Goal: Information Seeking & Learning: Learn about a topic

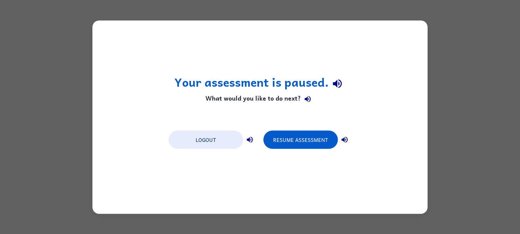
click at [308, 100] on icon "button" at bounding box center [308, 99] width 8 height 8
click at [333, 85] on icon "button" at bounding box center [337, 84] width 9 height 9
click at [309, 100] on icon "button" at bounding box center [308, 99] width 8 height 8
click at [349, 140] on button "button" at bounding box center [345, 140] width 14 height 14
click at [349, 139] on button "button" at bounding box center [345, 140] width 14 height 14
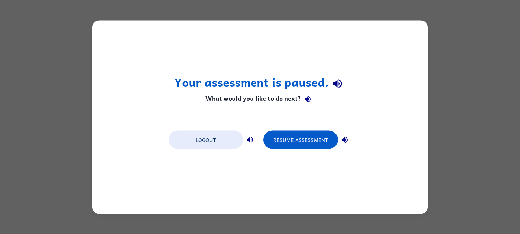
click at [349, 139] on button "button" at bounding box center [345, 140] width 14 height 14
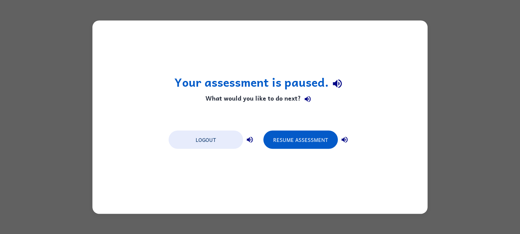
click at [349, 139] on button "button" at bounding box center [345, 140] width 14 height 14
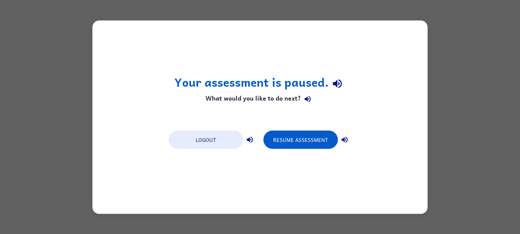
click at [349, 139] on button "button" at bounding box center [345, 140] width 14 height 14
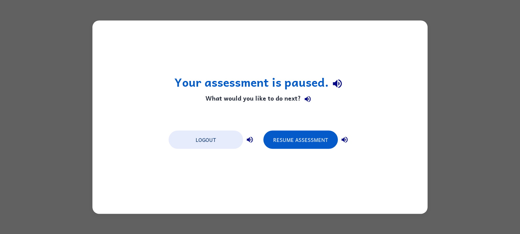
click at [348, 138] on icon "button" at bounding box center [345, 140] width 8 height 8
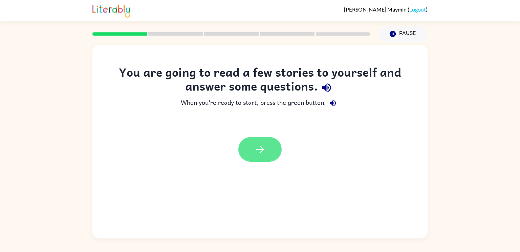
click at [261, 146] on icon "button" at bounding box center [260, 149] width 8 height 8
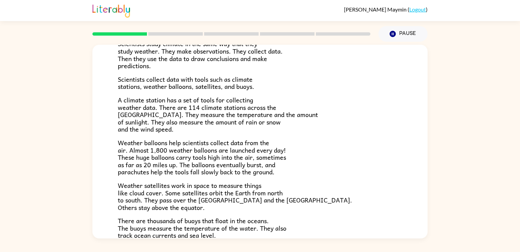
scroll to position [102, 0]
click at [222, 60] on span "Scientists study climate in the same way that they study weather. They make obs…" at bounding box center [200, 54] width 165 height 32
click at [217, 74] on span "Scientists collect data with tools such as climate stations, weather balloons, …" at bounding box center [186, 82] width 137 height 17
drag, startPoint x: 217, startPoint y: 74, endPoint x: 214, endPoint y: 81, distance: 8.2
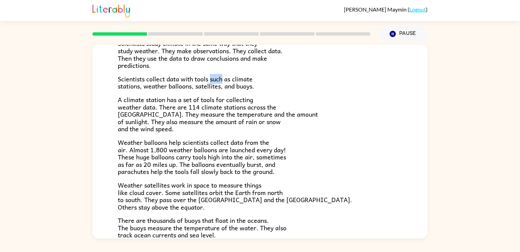
click at [214, 81] on span "Scientists collect data with tools such as climate stations, weather balloons, …" at bounding box center [186, 82] width 137 height 17
click at [124, 82] on span "Scientists collect data with tools such as climate stations, weather balloons, …" at bounding box center [186, 82] width 137 height 17
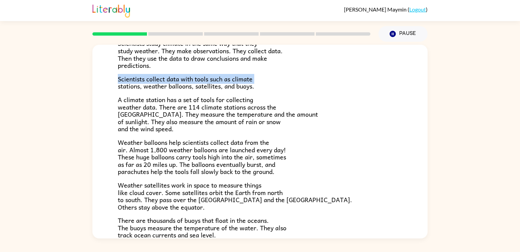
click at [124, 82] on span "Scientists collect data with tools such as climate stations, weather balloons, …" at bounding box center [186, 82] width 137 height 17
click at [226, 87] on span "Scientists collect data with tools such as climate stations, weather balloons, …" at bounding box center [186, 82] width 137 height 17
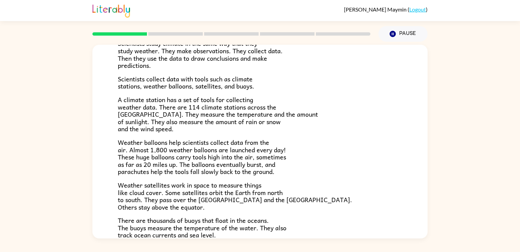
click at [226, 87] on span "Scientists collect data with tools such as climate stations, weather balloons, …" at bounding box center [186, 82] width 137 height 17
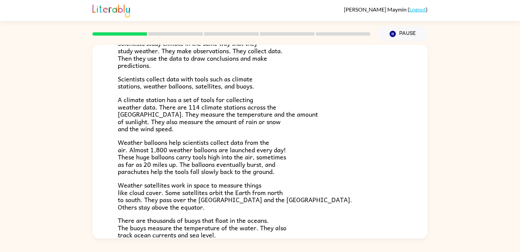
click at [239, 96] on span "A climate station has a set of tools for collecting weather data. There are 114…" at bounding box center [218, 114] width 200 height 39
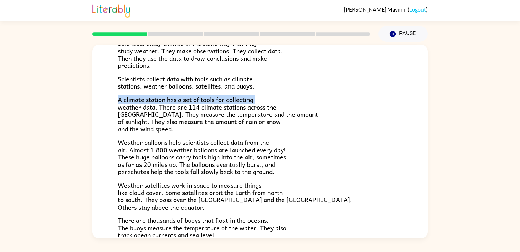
click at [211, 107] on span "A climate station has a set of tools for collecting weather data. There are 114…" at bounding box center [218, 114] width 200 height 39
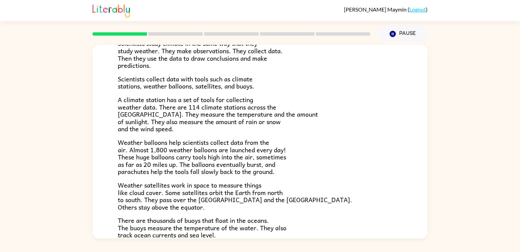
click at [211, 107] on span "A climate station has a set of tools for collecting weather data. There are 114…" at bounding box center [218, 114] width 200 height 39
click at [222, 116] on span "A climate station has a set of tools for collecting weather data. There are 114…" at bounding box center [218, 114] width 200 height 39
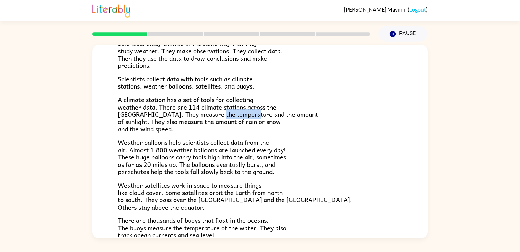
click at [222, 116] on span "A climate station has a set of tools for collecting weather data. There are 114…" at bounding box center [218, 114] width 200 height 39
click at [228, 122] on span "A climate station has a set of tools for collecting weather data. There are 114…" at bounding box center [218, 114] width 200 height 39
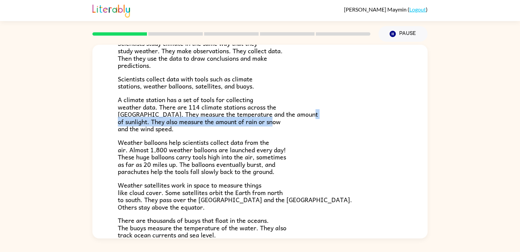
click at [228, 128] on p "A climate station has a set of tools for collecting weather data. There are 114…" at bounding box center [260, 114] width 285 height 37
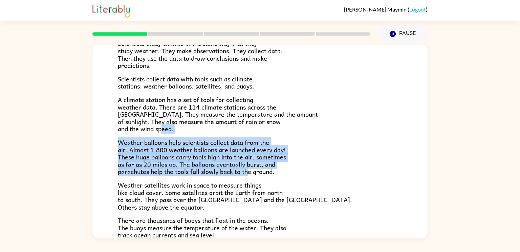
drag, startPoint x: 228, startPoint y: 128, endPoint x: 251, endPoint y: 174, distance: 51.1
click at [251, 174] on div "Climate is the average of the weather conditions over all four seasons. Some pl…" at bounding box center [260, 120] width 285 height 277
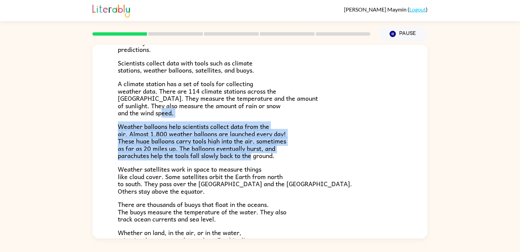
scroll to position [120, 0]
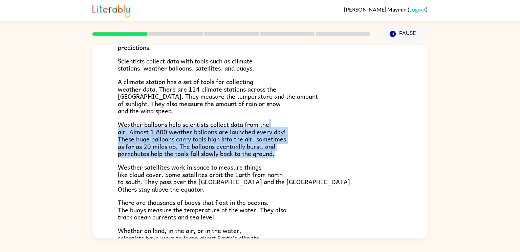
drag, startPoint x: 290, startPoint y: 153, endPoint x: 304, endPoint y: 118, distance: 38.0
click at [304, 118] on div "Climate is the average of the weather conditions over all four seasons. Some pl…" at bounding box center [260, 102] width 285 height 277
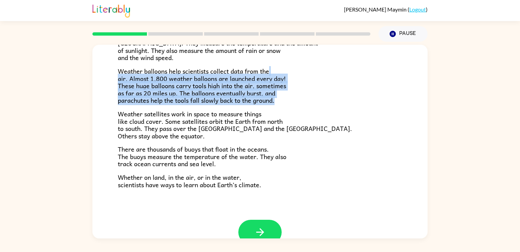
scroll to position [172, 0]
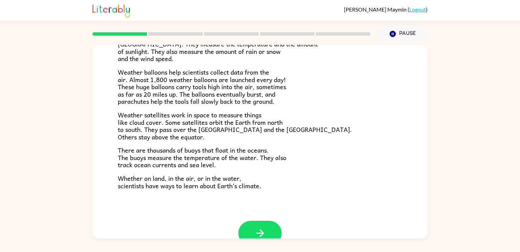
click at [304, 118] on p "Weather satellites work in space to measure things like cloud cover. Some satel…" at bounding box center [260, 125] width 285 height 29
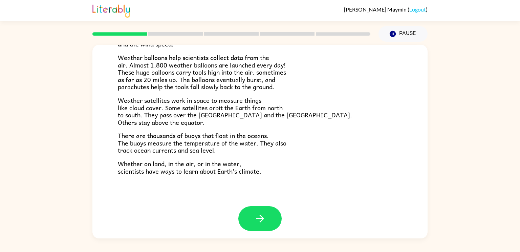
scroll to position [189, 0]
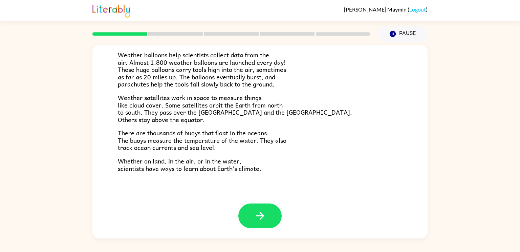
click at [256, 98] on span "Weather satellites work in space to measure things like cloud cover. Some satel…" at bounding box center [235, 108] width 234 height 32
click at [257, 96] on span "Weather satellites work in space to measure things like cloud cover. Some satel…" at bounding box center [235, 108] width 234 height 32
click at [257, 98] on span "Weather satellites work in space to measure things like cloud cover. Some satel…" at bounding box center [235, 108] width 234 height 32
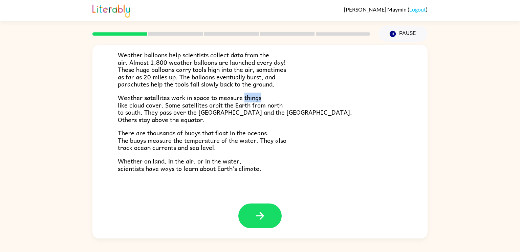
click at [257, 98] on span "Weather satellites work in space to measure things like cloud cover. Some satel…" at bounding box center [235, 108] width 234 height 32
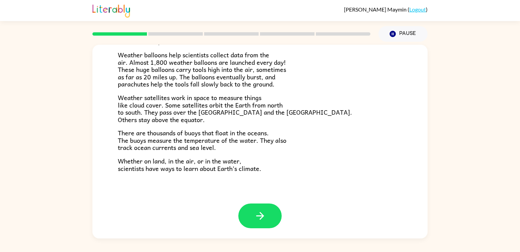
click at [257, 98] on span "Weather satellites work in space to measure things like cloud cover. Some satel…" at bounding box center [235, 108] width 234 height 32
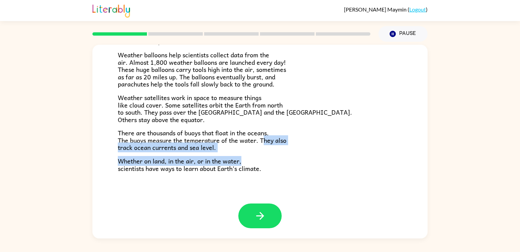
drag, startPoint x: 262, startPoint y: 142, endPoint x: 244, endPoint y: 160, distance: 25.6
click at [244, 160] on div "Climate is the average of the weather conditions over all four seasons. Some pl…" at bounding box center [260, 33] width 285 height 277
click at [244, 160] on p "Whether on land, in the air, or in the water, scientists have ways to learn abo…" at bounding box center [260, 164] width 285 height 15
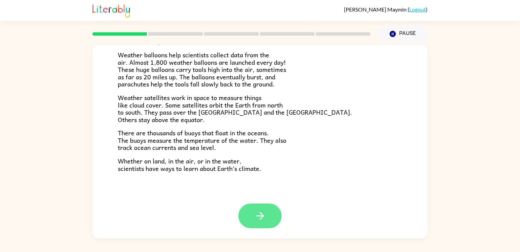
click at [265, 216] on icon "button" at bounding box center [260, 216] width 12 height 12
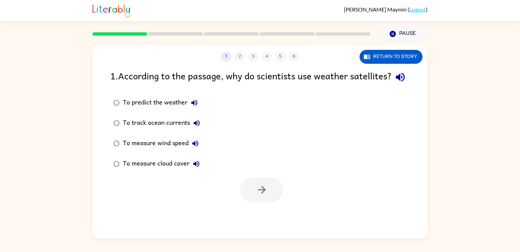
click at [396, 82] on icon "button" at bounding box center [400, 77] width 9 height 9
click at [395, 83] on icon "button" at bounding box center [401, 77] width 12 height 12
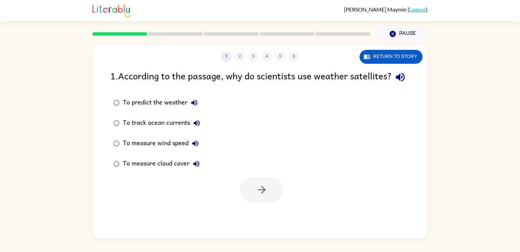
click at [396, 82] on icon "button" at bounding box center [400, 77] width 9 height 9
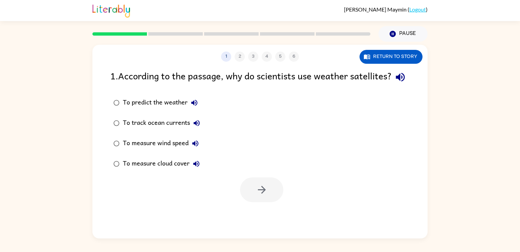
click at [396, 82] on icon "button" at bounding box center [400, 77] width 9 height 9
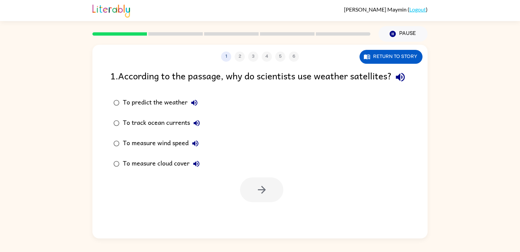
click at [396, 82] on icon "button" at bounding box center [400, 77] width 9 height 9
click at [395, 83] on icon "button" at bounding box center [401, 77] width 12 height 12
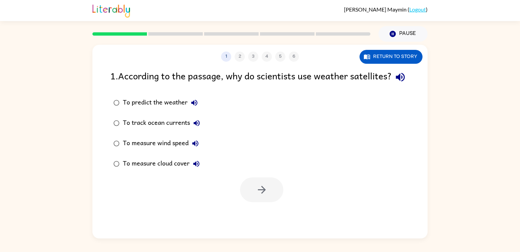
click at [395, 83] on icon "button" at bounding box center [401, 77] width 12 height 12
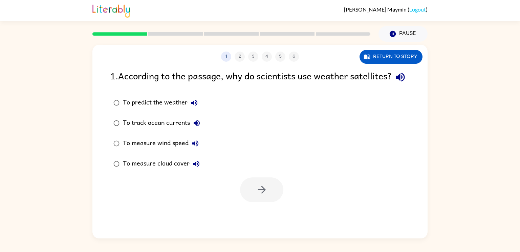
click at [142, 109] on div "To predict the weather" at bounding box center [162, 103] width 78 height 14
click at [141, 150] on div "To measure wind speed" at bounding box center [162, 144] width 79 height 14
click at [169, 170] on div "To measure cloud cover" at bounding box center [163, 164] width 80 height 14
click at [258, 198] on button "button" at bounding box center [261, 189] width 43 height 25
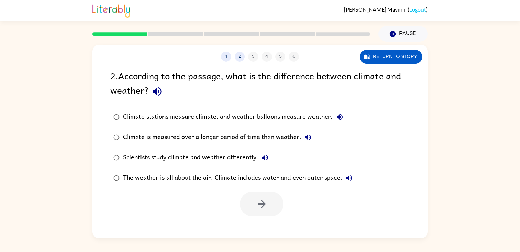
click at [161, 99] on button "button" at bounding box center [157, 91] width 17 height 17
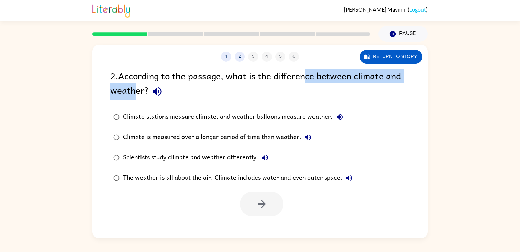
drag, startPoint x: 307, startPoint y: 78, endPoint x: 136, endPoint y: 91, distance: 171.3
click at [136, 91] on div "2 . According to the passage, what is the difference between climate and weathe…" at bounding box center [259, 84] width 299 height 32
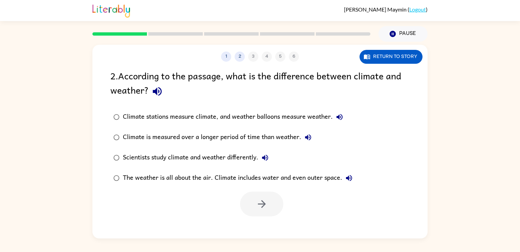
click at [210, 97] on div "2 . According to the passage, what is the difference between climate and weathe…" at bounding box center [259, 84] width 299 height 32
click at [196, 117] on div "Climate stations measure climate, and weather balloons measure weather." at bounding box center [235, 117] width 224 height 14
click at [191, 130] on label "Climate is measured over a longer period of time than weather." at bounding box center [233, 137] width 253 height 20
click at [190, 134] on div "Climate is measured over a longer period of time than weather." at bounding box center [219, 137] width 192 height 14
click at [187, 117] on div "Climate stations measure climate, and weather balloons measure weather." at bounding box center [235, 117] width 224 height 14
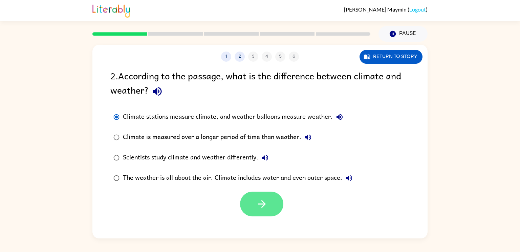
click at [273, 203] on button "button" at bounding box center [261, 203] width 43 height 25
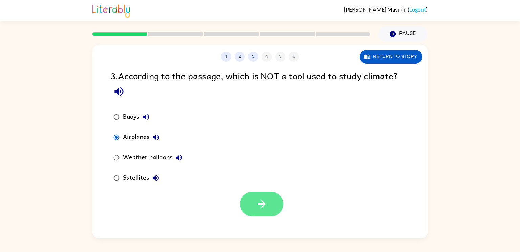
click at [265, 201] on icon "button" at bounding box center [262, 204] width 12 height 12
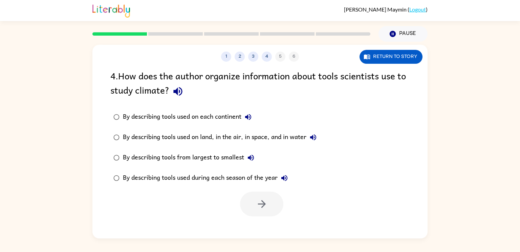
click at [201, 119] on div "By describing tools used on each continent" at bounding box center [189, 117] width 132 height 14
click at [195, 136] on div "By describing tools used on land, in the air, in space, and in water" at bounding box center [221, 137] width 197 height 14
click at [262, 198] on icon "button" at bounding box center [262, 204] width 12 height 12
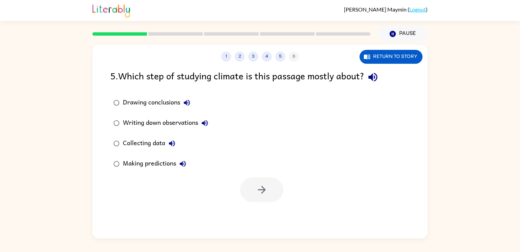
click at [189, 104] on icon "button" at bounding box center [187, 103] width 8 height 8
click at [226, 78] on div "5 . Which step of studying climate is this passage mostly about?" at bounding box center [259, 76] width 299 height 17
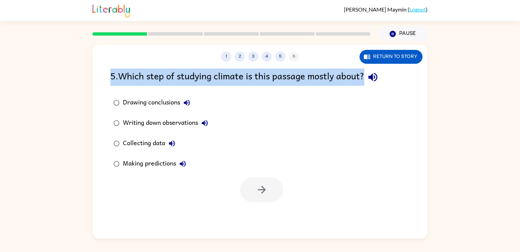
click at [229, 73] on div "5 . Which step of studying climate is this passage mostly about?" at bounding box center [259, 76] width 299 height 17
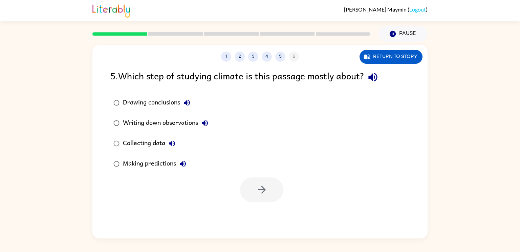
click at [165, 159] on div "Making predictions" at bounding box center [156, 164] width 67 height 14
click at [157, 146] on div "Collecting data" at bounding box center [151, 144] width 56 height 14
click at [248, 188] on button "button" at bounding box center [261, 189] width 43 height 25
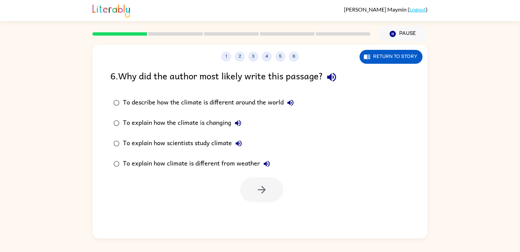
click at [206, 106] on div "To describe how the climate is different around the world" at bounding box center [210, 103] width 174 height 14
click at [215, 145] on div "To explain how scientists study climate" at bounding box center [184, 144] width 123 height 14
click at [269, 189] on button "button" at bounding box center [261, 189] width 43 height 25
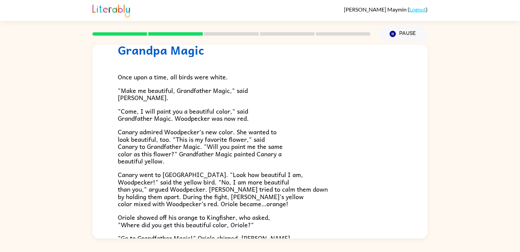
scroll to position [28, 0]
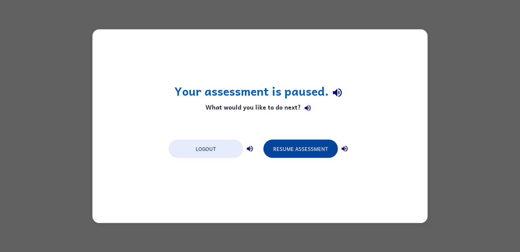
click at [307, 142] on button "Resume Assessment" at bounding box center [301, 148] width 75 height 18
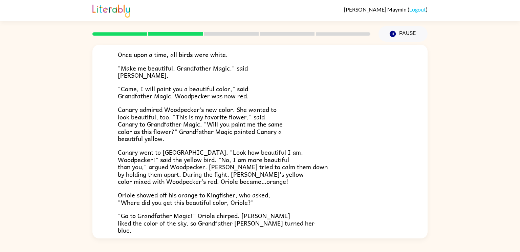
scroll to position [50, 0]
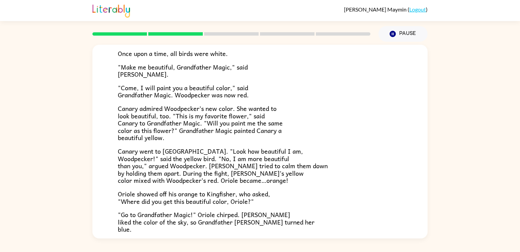
click at [183, 63] on span ""Make me beautiful, Grandfather Magic," said Woodpecker." at bounding box center [183, 70] width 130 height 17
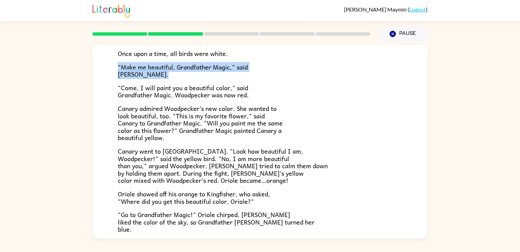
drag, startPoint x: 183, startPoint y: 63, endPoint x: 207, endPoint y: 74, distance: 26.9
click at [207, 74] on p ""Make me beautiful, Grandfather Magic," said Woodpecker." at bounding box center [260, 70] width 285 height 15
click at [229, 90] on span ""Come, I will paint you a beautiful color," said Grandfather Magic. Woodpecker …" at bounding box center [183, 91] width 131 height 17
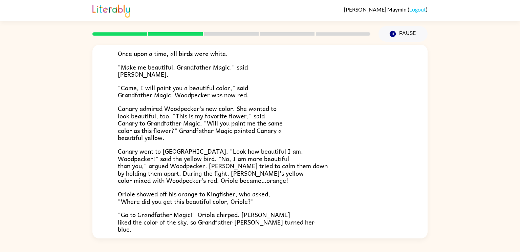
click at [229, 90] on span ""Come, I will paint you a beautiful color," said Grandfather Magic. Woodpecker …" at bounding box center [183, 91] width 131 height 17
click at [233, 98] on span ""Come, I will paint you a beautiful color," said Grandfather Magic. Woodpecker …" at bounding box center [183, 91] width 131 height 17
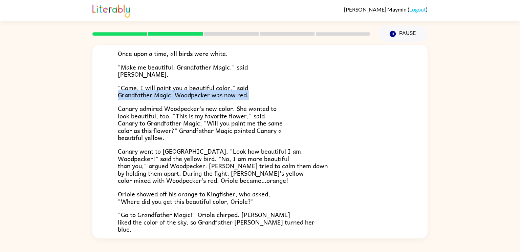
click at [240, 113] on span "Canary admired Woodpecker’s new color. She wanted to look beautiful, too. "This…" at bounding box center [200, 122] width 165 height 39
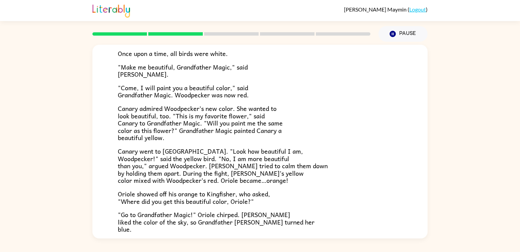
click at [240, 113] on span "Canary admired Woodpecker’s new color. She wanted to look beautiful, too. "This…" at bounding box center [200, 122] width 165 height 39
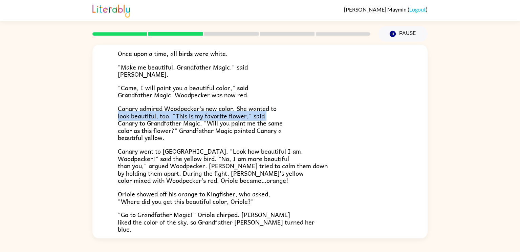
click at [244, 109] on span "Canary admired Woodpecker’s new color. She wanted to look beautiful, too. "This…" at bounding box center [200, 122] width 165 height 39
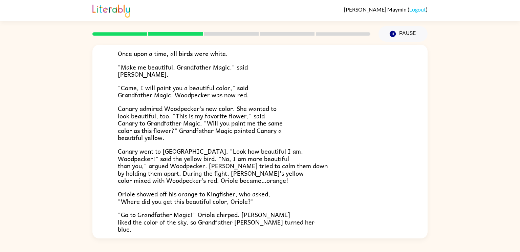
click at [244, 109] on span "Canary admired Woodpecker’s new color. She wanted to look beautiful, too. "This…" at bounding box center [200, 122] width 165 height 39
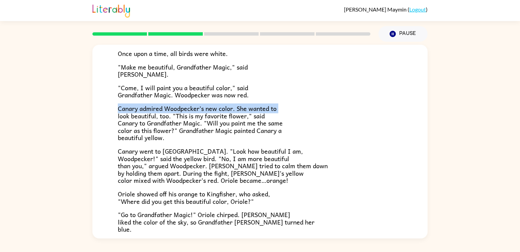
click at [244, 109] on span "Canary admired Woodpecker’s new color. She wanted to look beautiful, too. "This…" at bounding box center [200, 122] width 165 height 39
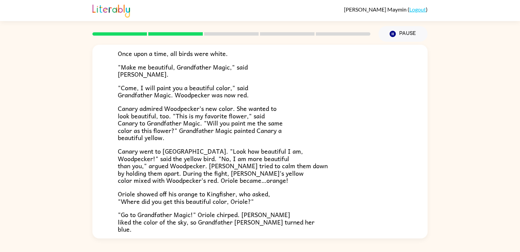
click at [244, 109] on span "Canary admired Woodpecker’s new color. She wanted to look beautiful, too. "This…" at bounding box center [200, 122] width 165 height 39
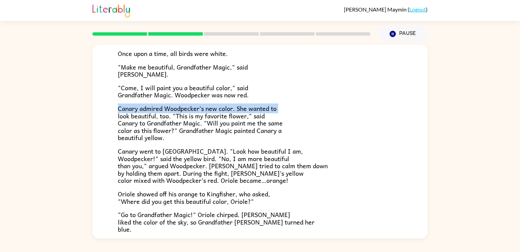
click at [235, 114] on span "Canary admired Woodpecker’s new color. She wanted to look beautiful, too. "This…" at bounding box center [200, 122] width 165 height 39
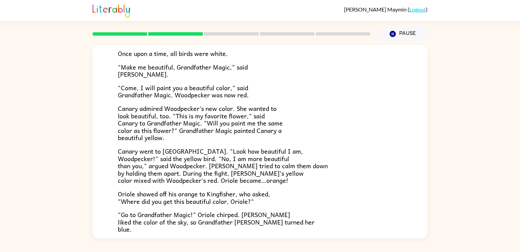
click at [235, 114] on span "Canary admired Woodpecker’s new color. She wanted to look beautiful, too. "This…" at bounding box center [200, 122] width 165 height 39
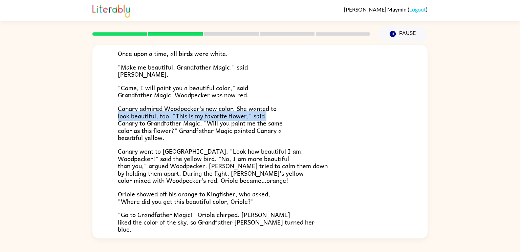
click at [226, 124] on span "Canary admired Woodpecker’s new color. She wanted to look beautiful, too. "This…" at bounding box center [200, 122] width 165 height 39
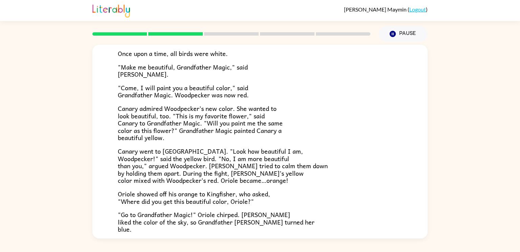
click at [226, 124] on span "Canary admired Woodpecker’s new color. She wanted to look beautiful, too. "This…" at bounding box center [200, 122] width 165 height 39
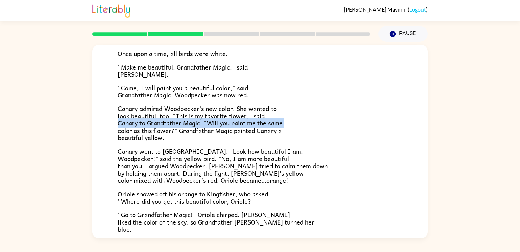
click at [233, 133] on span "Canary admired Woodpecker’s new color. She wanted to look beautiful, too. "This…" at bounding box center [200, 122] width 165 height 39
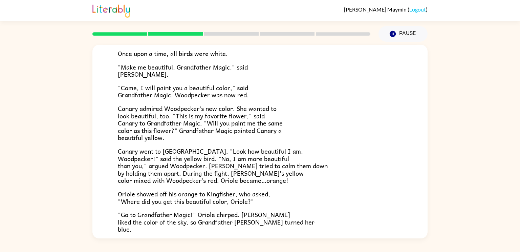
click at [233, 133] on span "Canary admired Woodpecker’s new color. She wanted to look beautiful, too. "This…" at bounding box center [200, 122] width 165 height 39
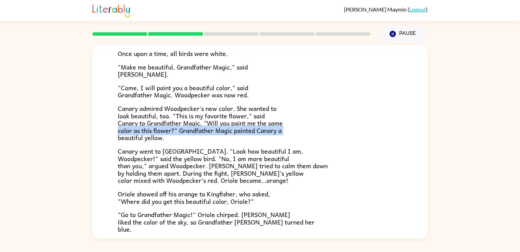
click at [233, 136] on p "Canary admired Woodpecker’s new color. She wanted to look beautiful, too. "This…" at bounding box center [260, 123] width 285 height 37
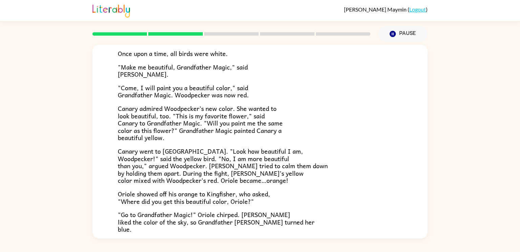
click at [233, 136] on p "Canary admired Woodpecker’s new color. She wanted to look beautiful, too. "This…" at bounding box center [260, 123] width 285 height 37
click at [240, 152] on span "Canary went to Woodpecker. "Look how beautiful I am, Woodpecker!" said the yell…" at bounding box center [223, 165] width 210 height 39
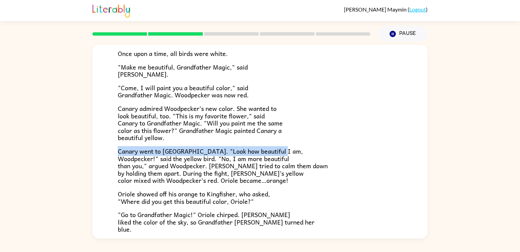
click at [241, 159] on span "Canary went to Woodpecker. "Look how beautiful I am, Woodpecker!" said the yell…" at bounding box center [223, 165] width 210 height 39
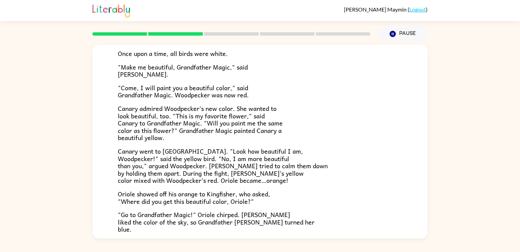
click at [241, 159] on span "Canary went to Woodpecker. "Look how beautiful I am, Woodpecker!" said the yell…" at bounding box center [223, 165] width 210 height 39
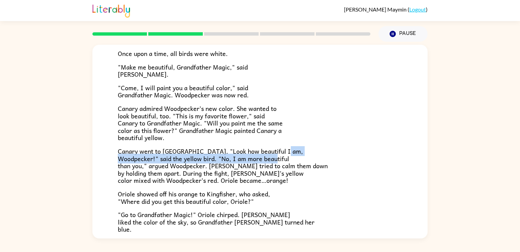
click at [241, 166] on span "Canary went to Woodpecker. "Look how beautiful I am, Woodpecker!" said the yell…" at bounding box center [223, 165] width 210 height 39
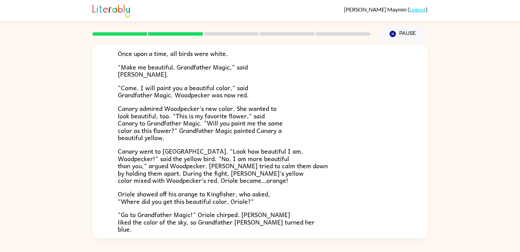
click at [241, 166] on span "Canary went to Woodpecker. "Look how beautiful I am, Woodpecker!" said the yell…" at bounding box center [223, 165] width 210 height 39
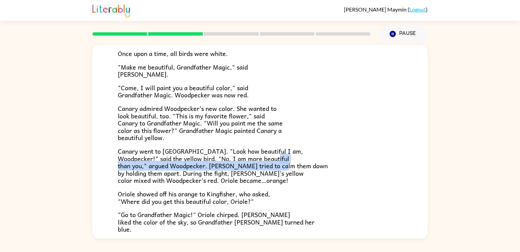
click at [242, 175] on span "Canary went to Woodpecker. "Look how beautiful I am, Woodpecker!" said the yell…" at bounding box center [223, 165] width 210 height 39
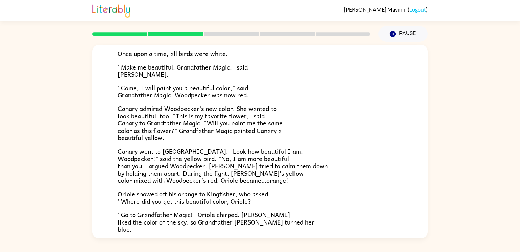
click at [242, 175] on span "Canary went to Woodpecker. "Look how beautiful I am, Woodpecker!" said the yell…" at bounding box center [223, 165] width 210 height 39
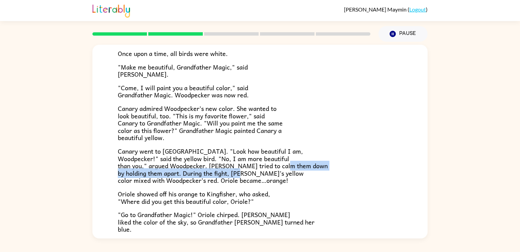
click at [240, 183] on span "Canary went to Woodpecker. "Look how beautiful I am, Woodpecker!" said the yell…" at bounding box center [223, 165] width 210 height 39
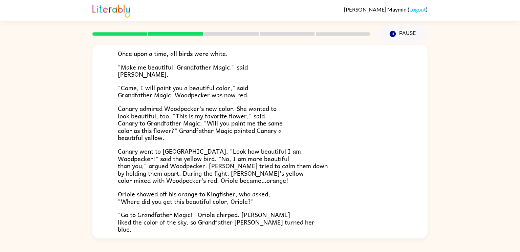
click at [240, 183] on span "Canary went to Woodpecker. "Look how beautiful I am, Woodpecker!" said the yell…" at bounding box center [223, 165] width 210 height 39
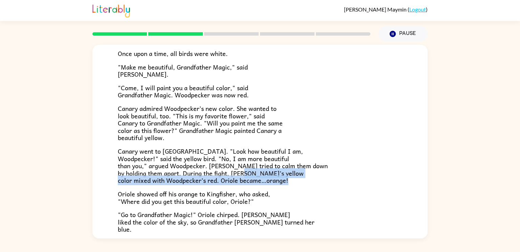
click at [229, 192] on span "Oriole showed off his orange to Kingfisher, who asked, "Where did you get this …" at bounding box center [194, 197] width 152 height 17
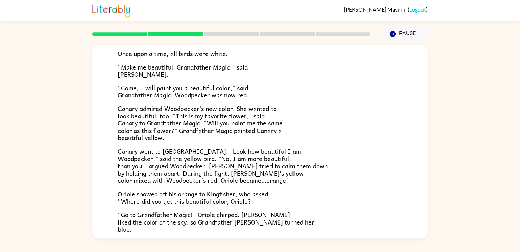
click at [229, 192] on span "Oriole showed off his orange to Kingfisher, who asked, "Where did you get this …" at bounding box center [194, 197] width 152 height 17
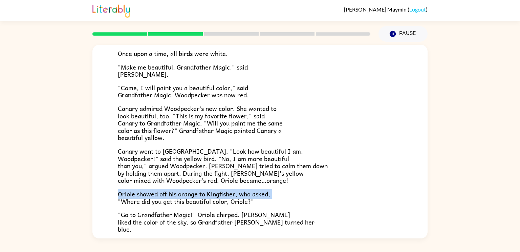
click at [229, 202] on span "Oriole showed off his orange to Kingfisher, who asked, "Where did you get this …" at bounding box center [194, 197] width 152 height 17
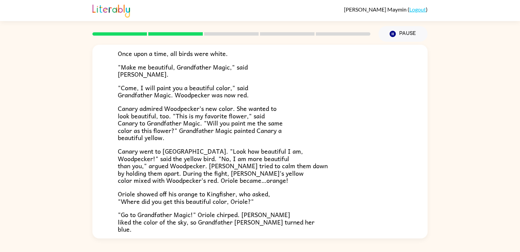
click at [229, 202] on span "Oriole showed off his orange to Kingfisher, who asked, "Where did you get this …" at bounding box center [194, 197] width 152 height 17
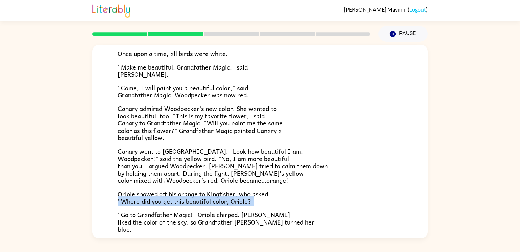
click at [221, 213] on span ""Go to Grandfather Magic!" Oriole chirped. Kingfisher liked the color of the sk…" at bounding box center [216, 221] width 197 height 24
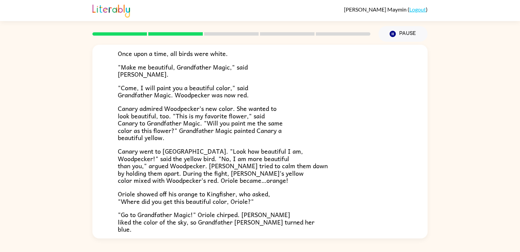
click at [221, 213] on span ""Go to Grandfather Magic!" Oriole chirped. Kingfisher liked the color of the sk…" at bounding box center [216, 221] width 197 height 24
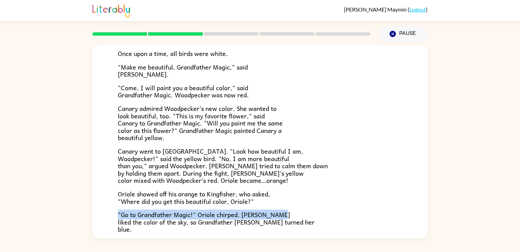
click at [223, 204] on span "Oriole showed off his orange to Kingfisher, who asked, "Where did you get this …" at bounding box center [194, 197] width 152 height 17
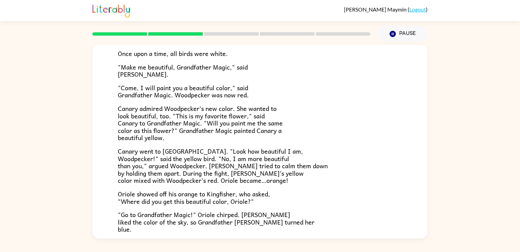
click at [223, 204] on span "Oriole showed off his orange to Kingfisher, who asked, "Where did you get this …" at bounding box center [194, 197] width 152 height 17
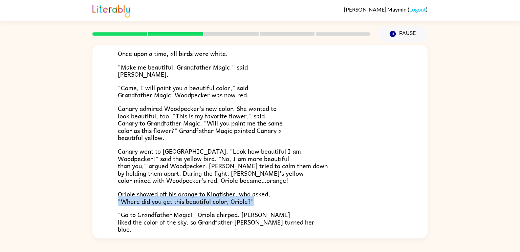
click at [231, 227] on p ""Go to Grandfather Magic!" Oriole chirped. Kingfisher liked the color of the sk…" at bounding box center [260, 222] width 285 height 22
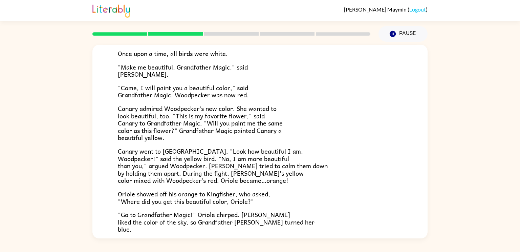
click at [231, 227] on p ""Go to Grandfather Magic!" Oriole chirped. Kingfisher liked the color of the sk…" at bounding box center [260, 222] width 285 height 22
click at [229, 224] on span ""Go to Grandfather Magic!" Oriole chirped. Kingfisher liked the color of the sk…" at bounding box center [216, 221] width 197 height 24
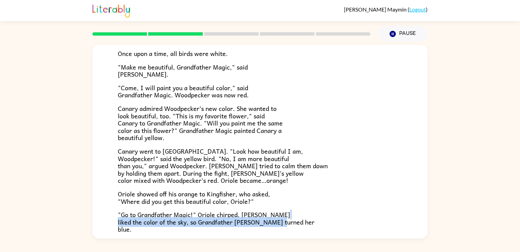
click at [230, 217] on span ""Go to Grandfather Magic!" Oriole chirped. Kingfisher liked the color of the sk…" at bounding box center [216, 221] width 197 height 24
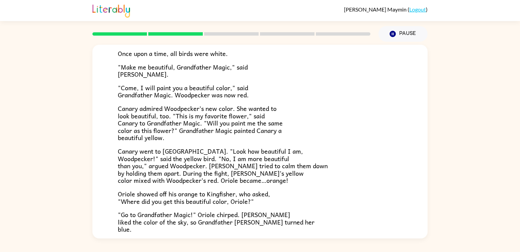
click at [230, 217] on span ""Go to Grandfather Magic!" Oriole chirped. Kingfisher liked the color of the sk…" at bounding box center [216, 221] width 197 height 24
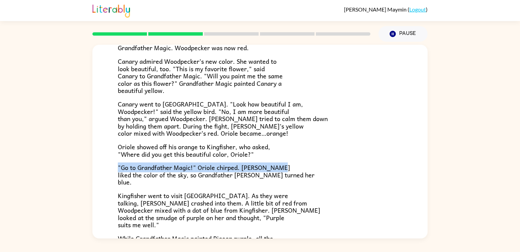
scroll to position [98, 0]
click at [230, 217] on span "Kingfisher went to visit Woodpecker. As they were talking, Pigeon crashed into …" at bounding box center [219, 209] width 203 height 39
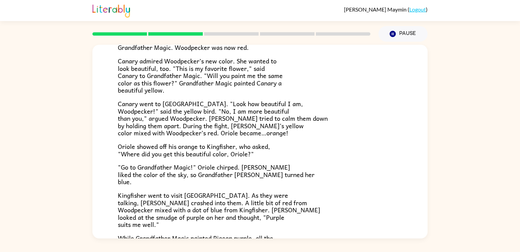
click at [230, 217] on span "Kingfisher went to visit Woodpecker. As they were talking, Pigeon crashed into …" at bounding box center [219, 209] width 203 height 39
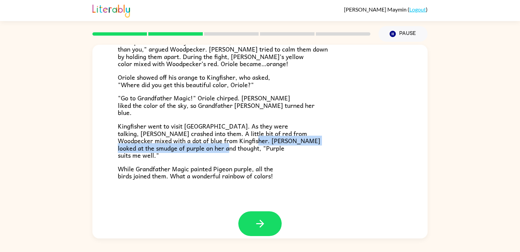
scroll to position [167, 0]
click at [227, 141] on span "Kingfisher went to visit Woodpecker. As they were talking, Pigeon crashed into …" at bounding box center [219, 140] width 203 height 39
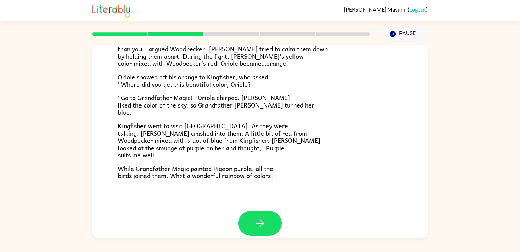
click at [227, 141] on span "Kingfisher went to visit Woodpecker. As they were talking, Pigeon crashed into …" at bounding box center [219, 140] width 203 height 39
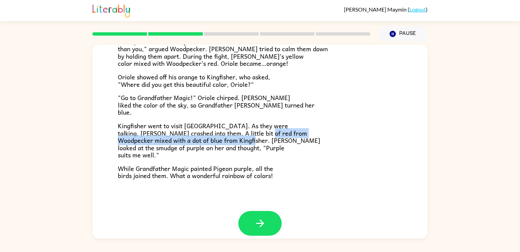
click at [225, 135] on span "Kingfisher went to visit Woodpecker. As they were talking, Pigeon crashed into …" at bounding box center [219, 140] width 203 height 39
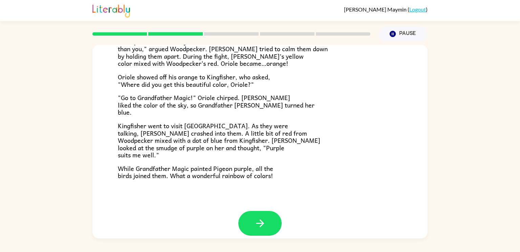
click at [225, 135] on span "Kingfisher went to visit Woodpecker. As they were talking, Pigeon crashed into …" at bounding box center [219, 140] width 203 height 39
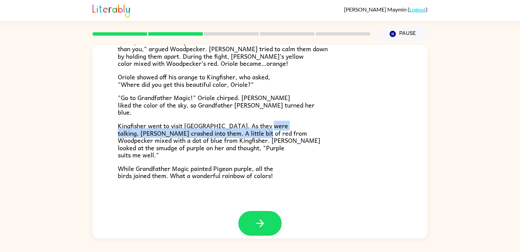
click at [225, 143] on span "Kingfisher went to visit Woodpecker. As they were talking, Pigeon crashed into …" at bounding box center [219, 140] width 203 height 39
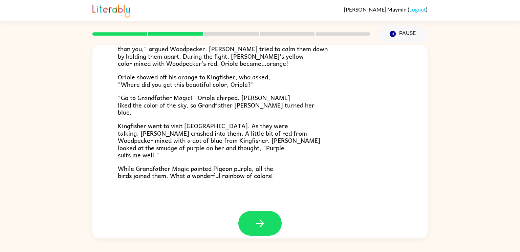
click at [225, 143] on span "Kingfisher went to visit Woodpecker. As they were talking, Pigeon crashed into …" at bounding box center [219, 140] width 203 height 39
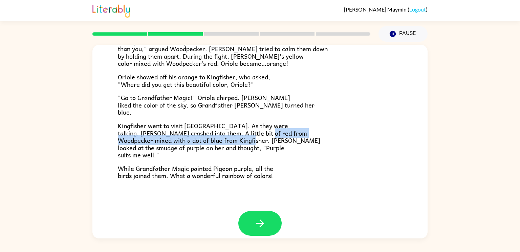
click at [228, 149] on span "Kingfisher went to visit Woodpecker. As they were talking, Pigeon crashed into …" at bounding box center [219, 140] width 203 height 39
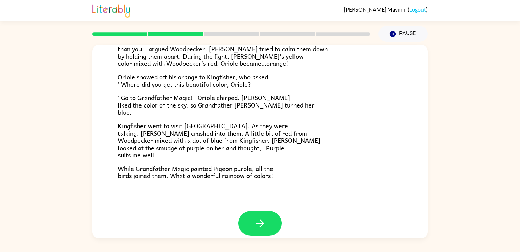
click at [228, 149] on span "Kingfisher went to visit Woodpecker. As they were talking, Pigeon crashed into …" at bounding box center [219, 140] width 203 height 39
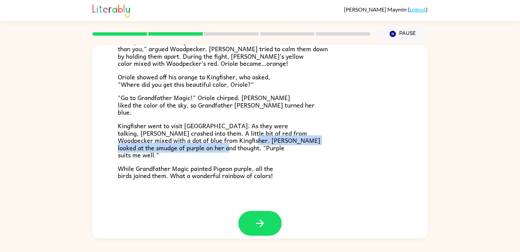
click at [220, 158] on p "Kingfisher went to visit Woodpecker. As they were talking, Pigeon crashed into …" at bounding box center [260, 140] width 285 height 37
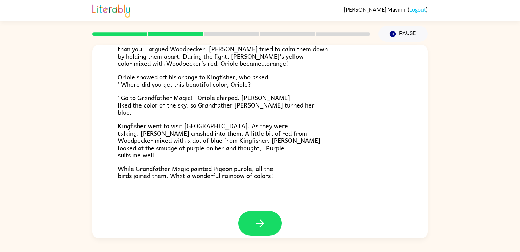
click at [220, 158] on p "Kingfisher went to visit Woodpecker. As they were talking, Pigeon crashed into …" at bounding box center [260, 140] width 285 height 37
click at [204, 170] on span "While Grandfather Magic painted Pigeon purple, all the birds joined them. What …" at bounding box center [195, 171] width 155 height 17
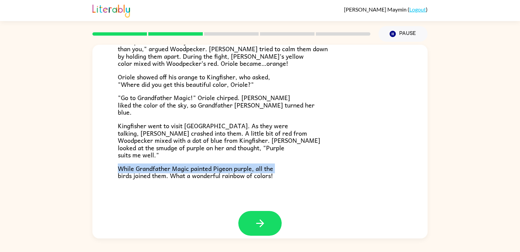
click at [210, 177] on span "While Grandfather Magic painted Pigeon purple, all the birds joined them. What …" at bounding box center [195, 171] width 155 height 17
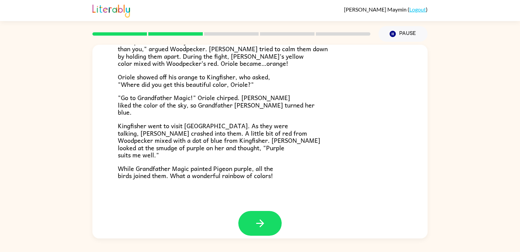
click at [210, 177] on span "While Grandfather Magic painted Pigeon purple, all the birds joined them. What …" at bounding box center [195, 171] width 155 height 17
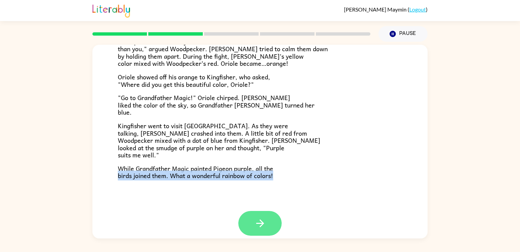
click at [257, 217] on icon "button" at bounding box center [260, 223] width 12 height 12
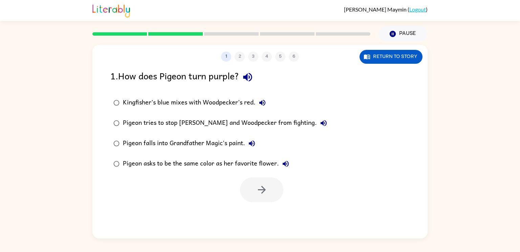
scroll to position [0, 0]
click at [203, 108] on div "Kingfisher’s blue mixes with Woodpecker’s red." at bounding box center [196, 103] width 146 height 14
click at [208, 119] on div "Pigeon tries to stop Canary and Woodpecker from fighting." at bounding box center [227, 123] width 208 height 14
click at [198, 105] on div "Kingfisher’s blue mixes with Woodpecker’s red." at bounding box center [196, 103] width 146 height 14
click at [183, 121] on div "Pigeon tries to stop Canary and Woodpecker from fighting." at bounding box center [227, 123] width 208 height 14
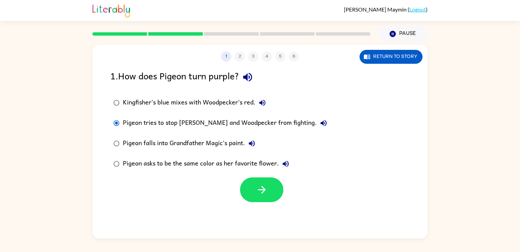
click at [213, 140] on div "Pigeon falls into Grandfather Magic's paint." at bounding box center [191, 144] width 136 height 14
click at [256, 189] on icon "button" at bounding box center [262, 190] width 12 height 12
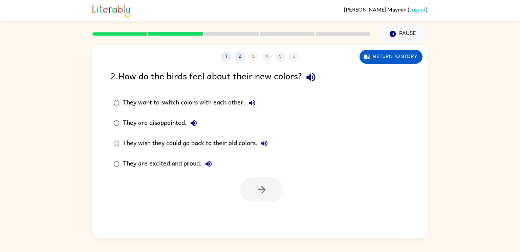
click at [193, 166] on div "They are excited and proud." at bounding box center [169, 164] width 92 height 14
click at [261, 195] on icon "button" at bounding box center [262, 190] width 12 height 12
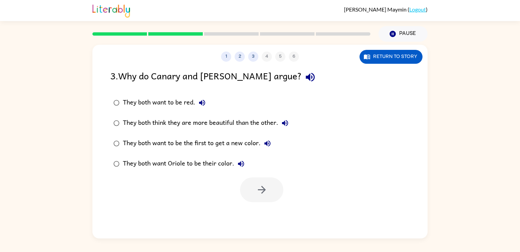
click at [252, 123] on div "They both think they are more beautiful than the other." at bounding box center [207, 123] width 169 height 14
click at [257, 184] on icon "button" at bounding box center [262, 190] width 12 height 12
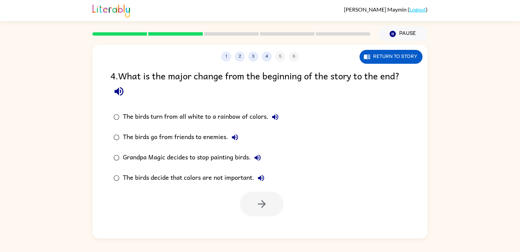
click at [239, 120] on div "The birds turn from all white to a rainbow of colors." at bounding box center [202, 117] width 159 height 14
click at [260, 200] on icon "button" at bounding box center [262, 204] width 12 height 12
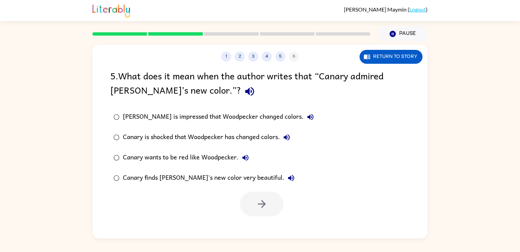
click at [234, 138] on div "Canary is shocked that Woodpecker has changed colors." at bounding box center [208, 137] width 171 height 14
click at [235, 179] on div "Canary finds Woodpecker's new color very beautiful." at bounding box center [210, 178] width 175 height 14
click at [257, 207] on icon "button" at bounding box center [262, 204] width 12 height 12
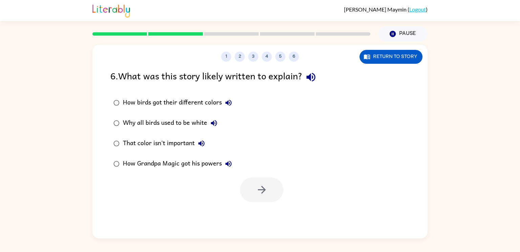
click at [163, 101] on div "How birds got their different colors" at bounding box center [179, 103] width 112 height 14
click at [162, 126] on div "Why all birds used to be white" at bounding box center [172, 123] width 98 height 14
click at [164, 147] on div "That color isn't important" at bounding box center [165, 144] width 85 height 14
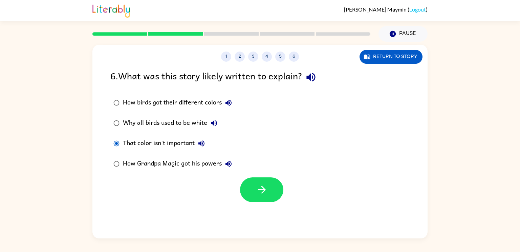
click at [285, 194] on div at bounding box center [259, 188] width 335 height 28
click at [265, 190] on icon "button" at bounding box center [262, 190] width 8 height 8
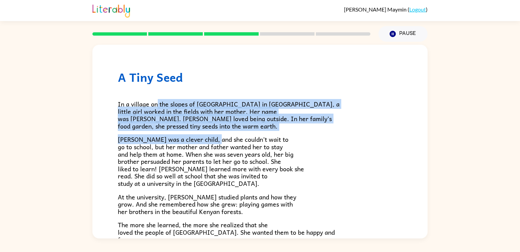
drag, startPoint x: 158, startPoint y: 99, endPoint x: 217, endPoint y: 141, distance: 72.9
click at [217, 141] on div "In a village on the slopes of Mount Kenya in Africa, a little girl worked in th…" at bounding box center [260, 223] width 285 height 278
click at [214, 135] on span "Wangari was a clever child, and she couldn’t wait to go to school, but her moth…" at bounding box center [211, 161] width 186 height 54
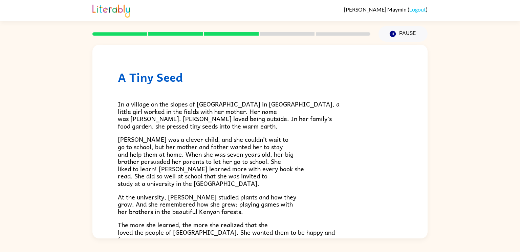
click at [214, 135] on span "Wangari was a clever child, and she couldn’t wait to go to school, but her moth…" at bounding box center [211, 161] width 186 height 54
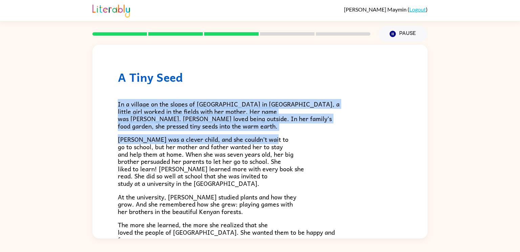
drag, startPoint x: 214, startPoint y: 135, endPoint x: 217, endPoint y: 99, distance: 36.7
click at [217, 99] on div "In a village on the slopes of Mount Kenya in Africa, a little girl worked in th…" at bounding box center [260, 223] width 285 height 278
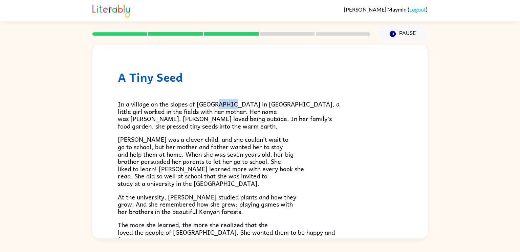
click at [217, 99] on div "In a village on the slopes of Mount Kenya in Africa, a little girl worked in th…" at bounding box center [260, 223] width 285 height 278
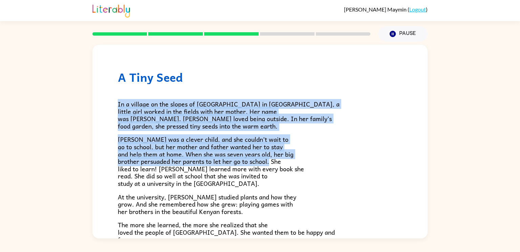
drag, startPoint x: 217, startPoint y: 99, endPoint x: 299, endPoint y: 157, distance: 100.1
click at [299, 157] on div "In a village on the slopes of Mount Kenya in Africa, a little girl worked in th…" at bounding box center [260, 223] width 285 height 278
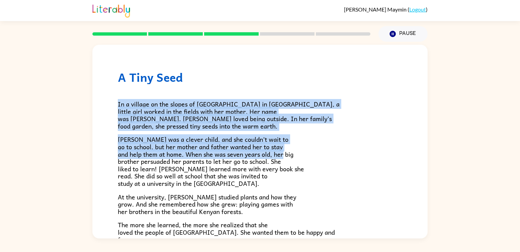
click at [296, 145] on p "Wangari was a clever child, and she couldn’t wait to go to school, but her moth…" at bounding box center [260, 161] width 285 height 51
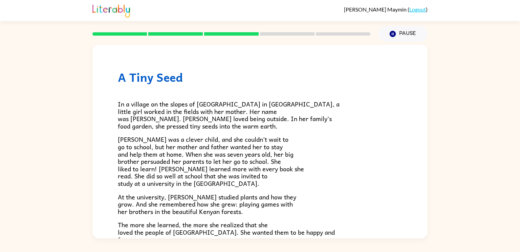
click at [296, 145] on p "Wangari was a clever child, and she couldn’t wait to go to school, but her moth…" at bounding box center [260, 161] width 285 height 51
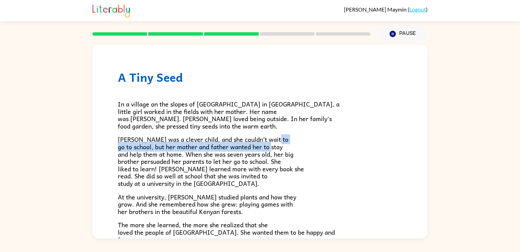
click at [281, 139] on p "Wangari was a clever child, and she couldn’t wait to go to school, but her moth…" at bounding box center [260, 161] width 285 height 51
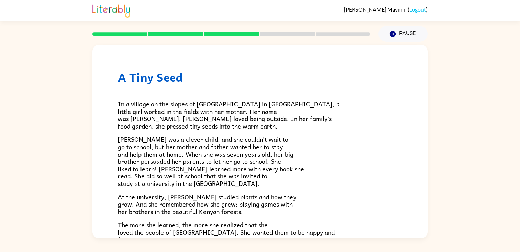
click at [281, 139] on p "Wangari was a clever child, and she couldn’t wait to go to school, but her moth…" at bounding box center [260, 161] width 285 height 51
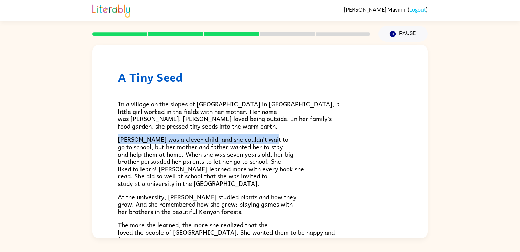
click at [281, 139] on p "Wangari was a clever child, and she couldn’t wait to go to school, but her moth…" at bounding box center [260, 161] width 285 height 51
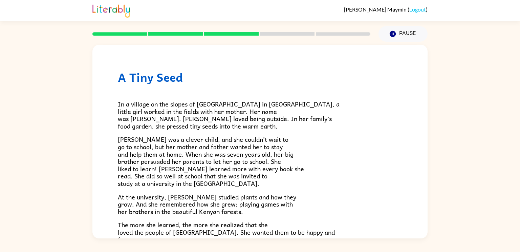
click at [281, 139] on p "Wangari was a clever child, and she couldn’t wait to go to school, but her moth…" at bounding box center [260, 161] width 285 height 51
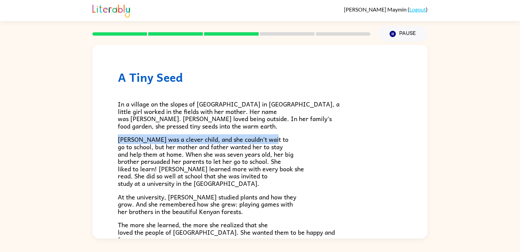
click at [295, 159] on p "Wangari was a clever child, and she couldn’t wait to go to school, but her moth…" at bounding box center [260, 161] width 285 height 51
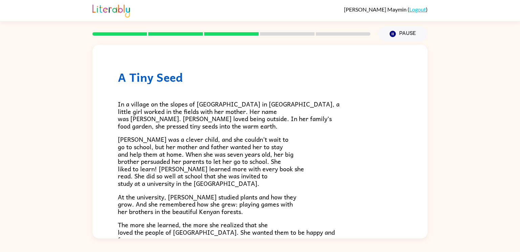
click at [295, 159] on p "Wangari was a clever child, and she couldn’t wait to go to school, but her moth…" at bounding box center [260, 161] width 285 height 51
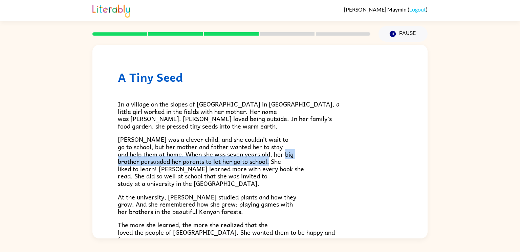
click at [295, 159] on p "Wangari was a clever child, and she couldn’t wait to go to school, but her moth…" at bounding box center [260, 161] width 285 height 51
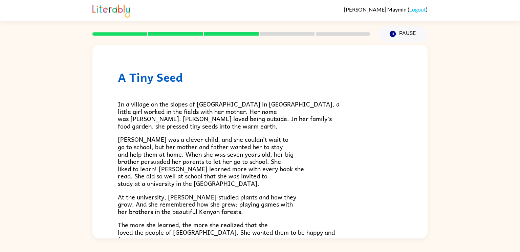
click at [295, 159] on p "Wangari was a clever child, and she couldn’t wait to go to school, but her moth…" at bounding box center [260, 161] width 285 height 51
click at [290, 171] on p "Wangari was a clever child, and she couldn’t wait to go to school, but her moth…" at bounding box center [260, 161] width 285 height 51
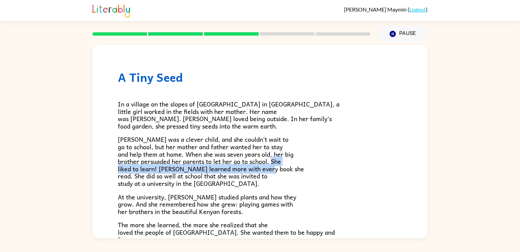
click at [287, 175] on p "Wangari was a clever child, and she couldn’t wait to go to school, but her moth…" at bounding box center [260, 161] width 285 height 51
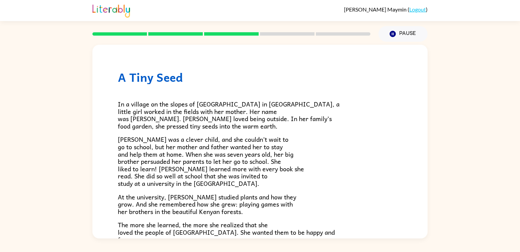
click at [287, 175] on p "Wangari was a clever child, and she couldn’t wait to go to school, but her moth…" at bounding box center [260, 161] width 285 height 51
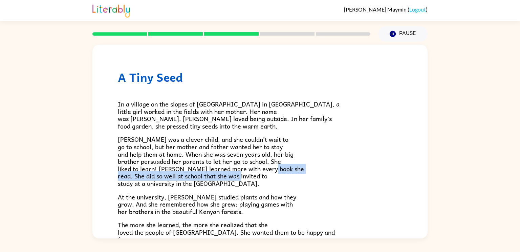
click at [291, 182] on p "Wangari was a clever child, and she couldn’t wait to go to school, but her moth…" at bounding box center [260, 161] width 285 height 51
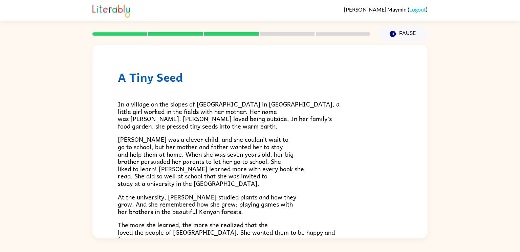
click at [291, 182] on p "Wangari was a clever child, and she couldn’t wait to go to school, but her moth…" at bounding box center [260, 161] width 285 height 51
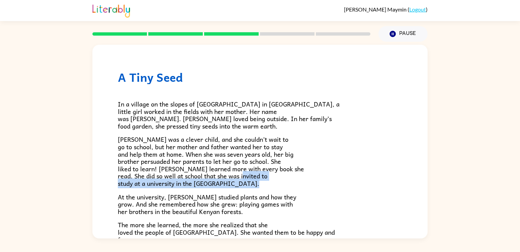
click at [284, 194] on p "At the university, Wangari studied plants and how they grow. And she remembered…" at bounding box center [260, 204] width 285 height 22
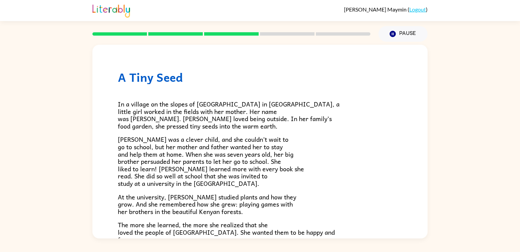
click at [284, 194] on p "At the university, Wangari studied plants and how they grow. And she remembered…" at bounding box center [260, 204] width 285 height 22
click at [303, 208] on p "At the university, Wangari studied plants and how they grow. And she remembered…" at bounding box center [260, 204] width 285 height 22
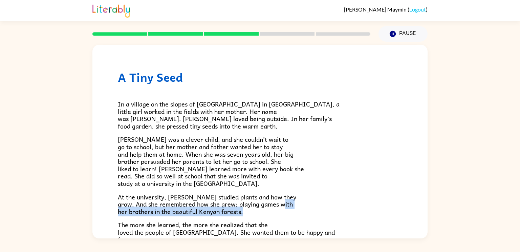
click at [303, 208] on p "At the university, Wangari studied plants and how they grow. And she remembered…" at bounding box center [260, 204] width 285 height 22
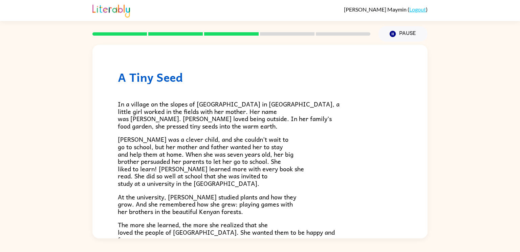
click at [303, 208] on p "At the university, Wangari studied plants and how they grow. And she remembered…" at bounding box center [260, 204] width 285 height 22
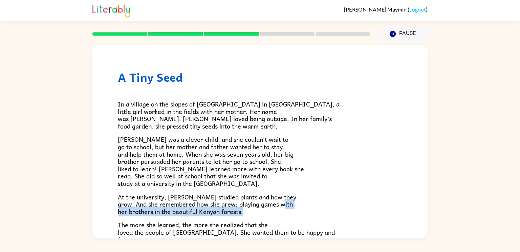
click at [303, 208] on p "At the university, Wangari studied plants and how they grow. And she remembered…" at bounding box center [260, 204] width 285 height 22
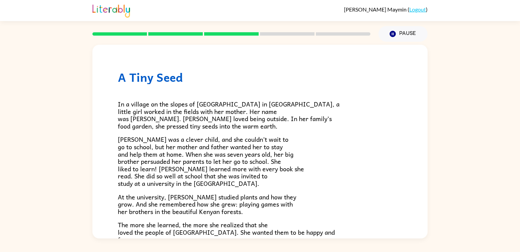
click at [293, 221] on p "The more she learned, the more she realized that she loved the people of Kenya.…" at bounding box center [260, 232] width 285 height 22
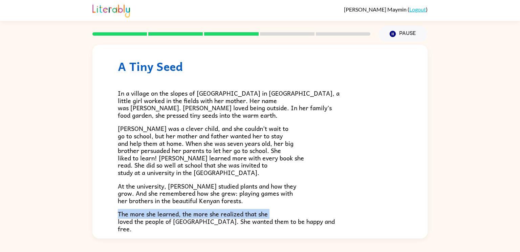
click at [293, 221] on p "The more she learned, the more she realized that she loved the people of Kenya.…" at bounding box center [260, 221] width 285 height 22
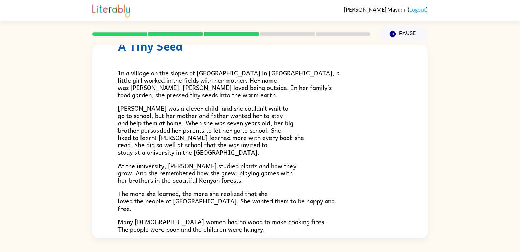
click at [293, 193] on p "The more she learned, the more she realized that she loved the people of Kenya.…" at bounding box center [260, 201] width 285 height 22
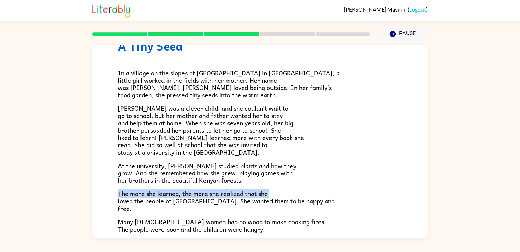
click at [293, 193] on p "The more she learned, the more she realized that she loved the people of Kenya.…" at bounding box center [260, 201] width 285 height 22
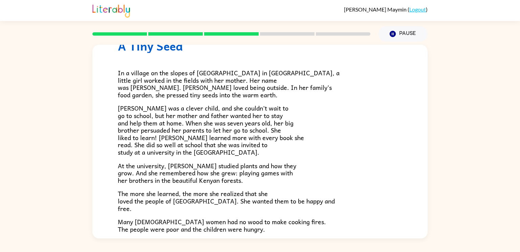
click at [293, 199] on p "The more she learned, the more she realized that she loved the people of Kenya.…" at bounding box center [260, 201] width 285 height 22
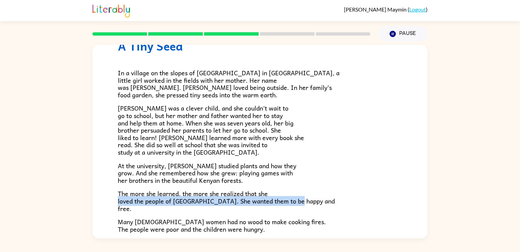
click at [293, 199] on p "The more she learned, the more she realized that she loved the people of Kenya.…" at bounding box center [260, 201] width 285 height 22
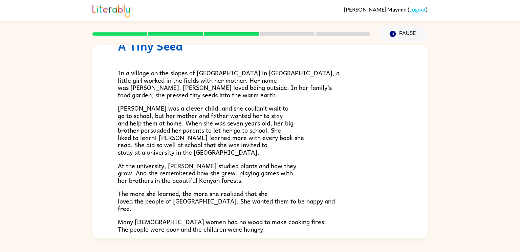
click at [286, 208] on p "The more she learned, the more she realized that she loved the people of Kenya.…" at bounding box center [260, 201] width 285 height 22
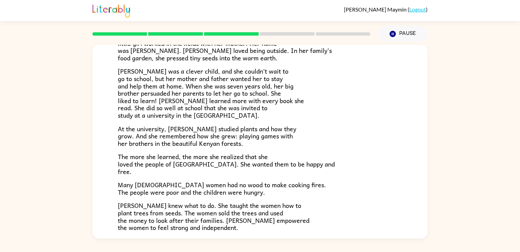
scroll to position [72, 0]
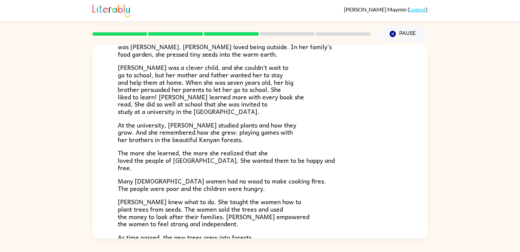
click at [279, 188] on p "Many Kenyan women had no wood to make cooking fires. The people were poor and t…" at bounding box center [260, 184] width 285 height 15
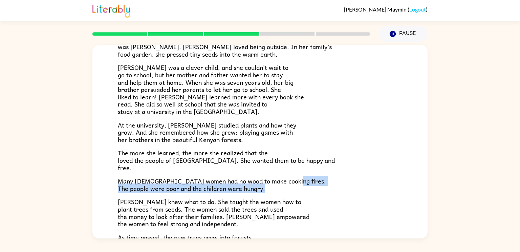
click at [283, 202] on p "Wangari knew what to do. She taught the women how to plant trees from seeds. Th…" at bounding box center [260, 212] width 285 height 29
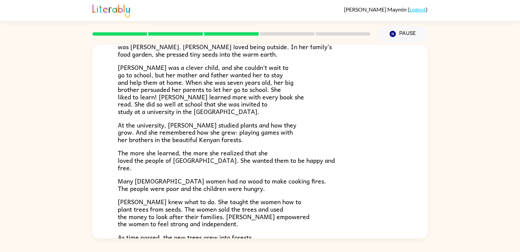
click at [289, 200] on p "Wangari knew what to do. She taught the women how to plant trees from seeds. Th…" at bounding box center [260, 212] width 285 height 29
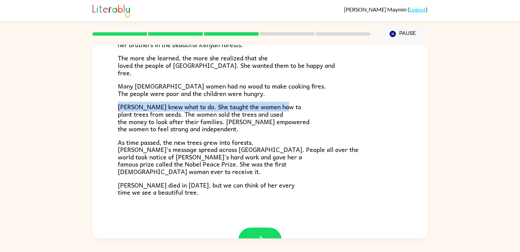
scroll to position [190, 0]
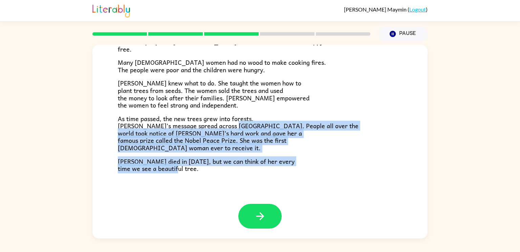
drag, startPoint x: 260, startPoint y: 173, endPoint x: 231, endPoint y: 125, distance: 56.5
click at [231, 125] on div "A Tiny Seed In a village on the slopes of Mount Kenya in Africa, a little girl …" at bounding box center [259, 28] width 335 height 349
click at [230, 169] on p "Wangari died in 2011, but we can think of her every time we see a beautiful tre…" at bounding box center [260, 165] width 285 height 15
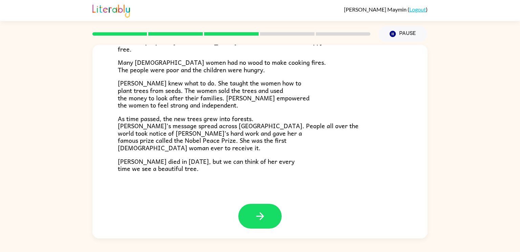
click at [232, 166] on span "Wangari died in 2011, but we can think of her every time we see a beautiful tre…" at bounding box center [206, 164] width 177 height 17
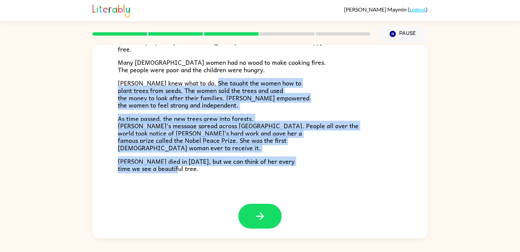
scroll to position [0, 0]
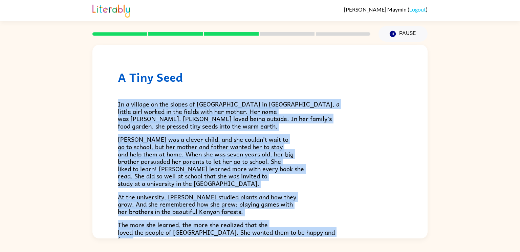
drag, startPoint x: 230, startPoint y: 171, endPoint x: 113, endPoint y: 88, distance: 143.2
click at [113, 88] on div "A Tiny Seed In a village on the slopes of Mount Kenya in Africa, a little girl …" at bounding box center [259, 219] width 335 height 349
copy div "In a village on the slopes of Mount Kenya in Africa, a little girl worked in th…"
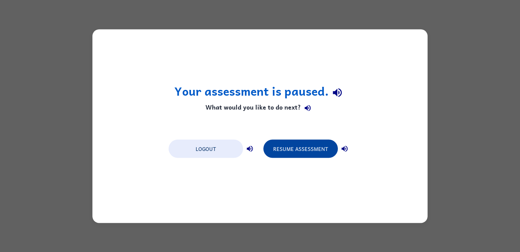
click at [312, 142] on button "Resume Assessment" at bounding box center [301, 148] width 75 height 18
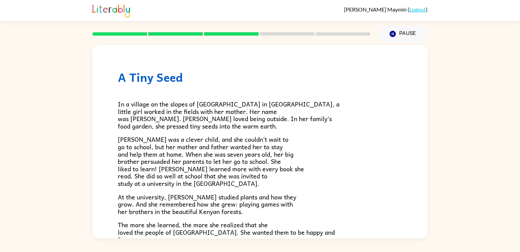
scroll to position [190, 0]
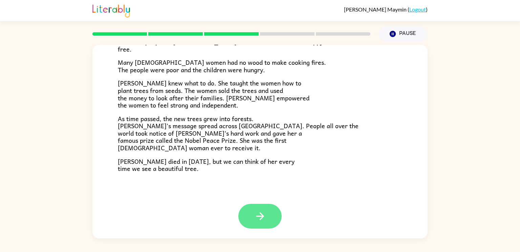
click at [243, 219] on button "button" at bounding box center [259, 216] width 43 height 25
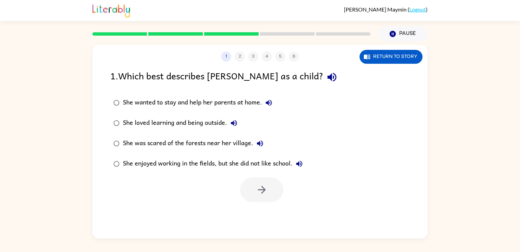
scroll to position [0, 0]
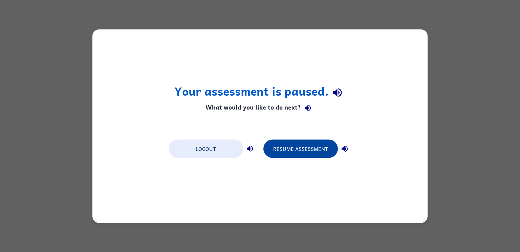
click at [303, 145] on button "Resume Assessment" at bounding box center [301, 148] width 75 height 18
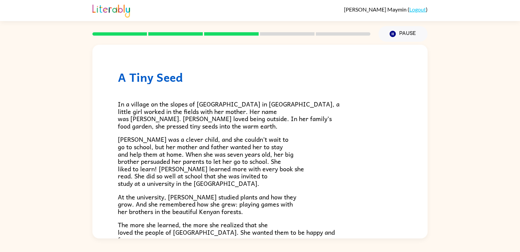
scroll to position [190, 0]
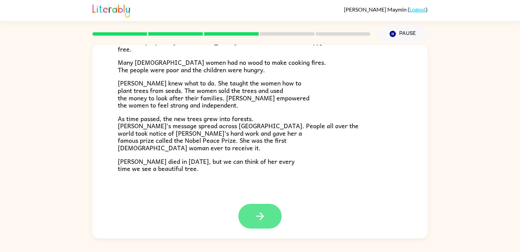
click at [268, 213] on button "button" at bounding box center [259, 216] width 43 height 25
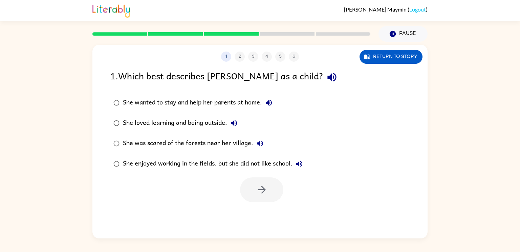
scroll to position [0, 0]
click at [213, 114] on label "She loved learning and being outside." at bounding box center [208, 123] width 203 height 20
click at [269, 191] on button "button" at bounding box center [261, 189] width 43 height 25
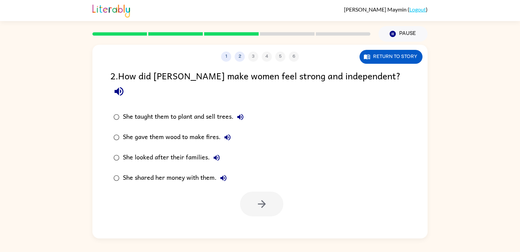
click at [207, 110] on div "She taught them to plant and sell trees." at bounding box center [185, 117] width 124 height 14
click at [262, 200] on icon "button" at bounding box center [262, 204] width 8 height 8
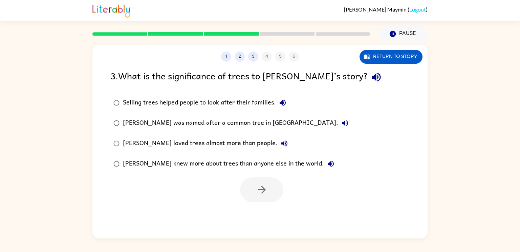
click at [225, 101] on div "Selling trees helped people to look after their families." at bounding box center [206, 103] width 167 height 14
click at [233, 126] on div "Wangari was named after a common tree in Kenya." at bounding box center [237, 123] width 229 height 14
click at [205, 100] on div "Selling trees helped people to look after their families." at bounding box center [206, 103] width 167 height 14
click at [274, 190] on button "button" at bounding box center [261, 189] width 43 height 25
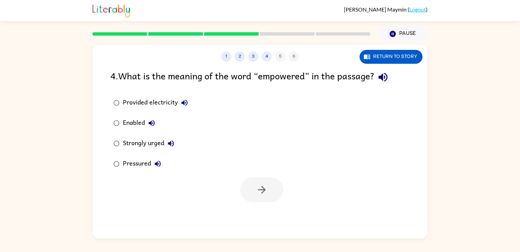
click at [156, 142] on div "Strongly urged" at bounding box center [150, 144] width 55 height 14
click at [261, 188] on icon "button" at bounding box center [262, 190] width 12 height 12
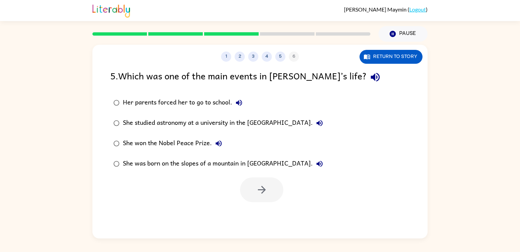
click at [229, 96] on div "Her parents forced her to go to school." at bounding box center [184, 103] width 123 height 14
click at [209, 117] on div "She studied astronomy at a university in the United States of America." at bounding box center [225, 123] width 204 height 14
click at [198, 145] on div "She won the Nobel Peace Prize." at bounding box center [174, 144] width 103 height 14
click at [220, 160] on div "She was born on the slopes of a mountain in America." at bounding box center [225, 164] width 204 height 14
click at [203, 147] on div "She won the Nobel Peace Prize." at bounding box center [174, 144] width 103 height 14
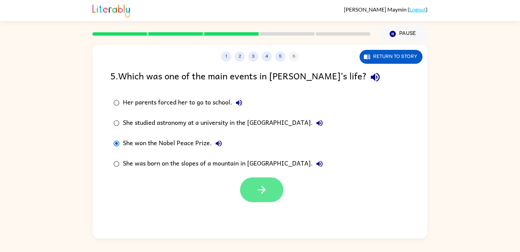
click at [249, 190] on button "button" at bounding box center [261, 189] width 43 height 25
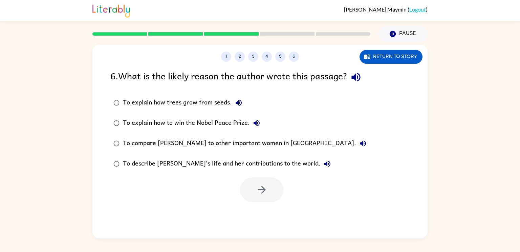
click at [208, 94] on label "To explain how trees grow from seeds." at bounding box center [240, 102] width 267 height 20
click at [223, 126] on div "To explain how to win the Nobel Peace Prize." at bounding box center [193, 123] width 141 height 14
click at [225, 130] on label "To explain how to win the Nobel Peace Prize." at bounding box center [240, 123] width 267 height 20
click at [226, 138] on div "To compare Wangari to other important women in Africa." at bounding box center [246, 144] width 247 height 14
click at [240, 168] on div "To describe Wangari’s life and her contributions to the world." at bounding box center [228, 164] width 211 height 14
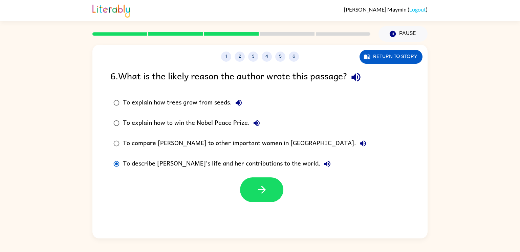
click at [230, 134] on label "To compare Wangari to other important women in Africa." at bounding box center [240, 143] width 267 height 20
click at [237, 162] on div "To describe Wangari’s life and her contributions to the world." at bounding box center [228, 164] width 211 height 14
click at [263, 188] on icon "button" at bounding box center [262, 190] width 8 height 8
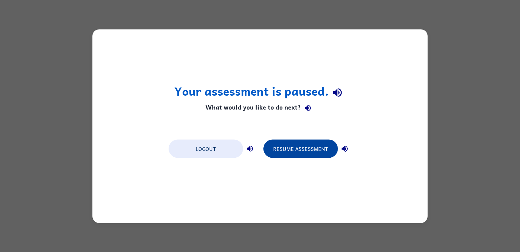
click at [290, 148] on button "Resume Assessment" at bounding box center [301, 148] width 75 height 18
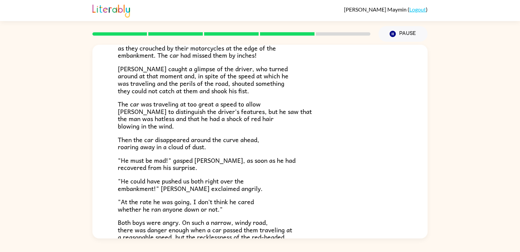
scroll to position [123, 0]
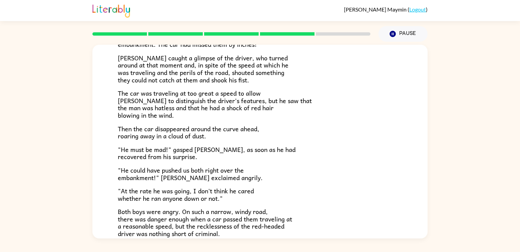
click at [245, 100] on span "The car was traveling at too great a speed to allow Frank to distinguish the dr…" at bounding box center [215, 104] width 194 height 32
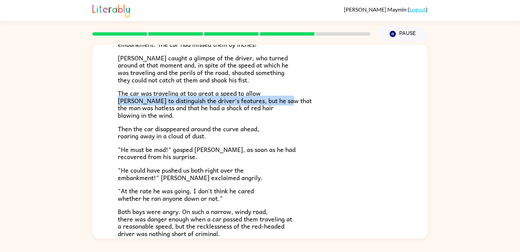
click at [243, 97] on span "The car was traveling at too great a speed to allow Frank to distinguish the dr…" at bounding box center [215, 104] width 194 height 32
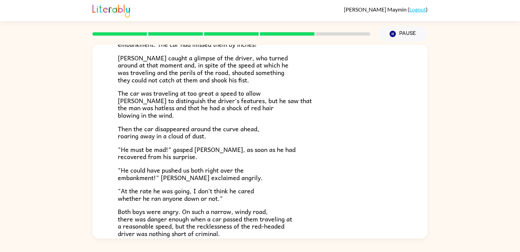
click at [243, 97] on span "The car was traveling at too great a speed to allow Frank to distinguish the dr…" at bounding box center [215, 104] width 194 height 32
click at [245, 101] on span "The car was traveling at too great a speed to allow Frank to distinguish the dr…" at bounding box center [215, 104] width 194 height 32
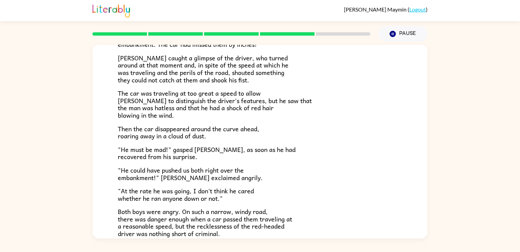
click at [245, 101] on span "The car was traveling at too great a speed to allow Frank to distinguish the dr…" at bounding box center [215, 104] width 194 height 32
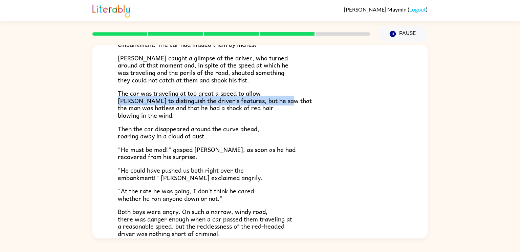
click at [248, 109] on span "The car was traveling at too great a speed to allow Frank to distinguish the dr…" at bounding box center [215, 104] width 194 height 32
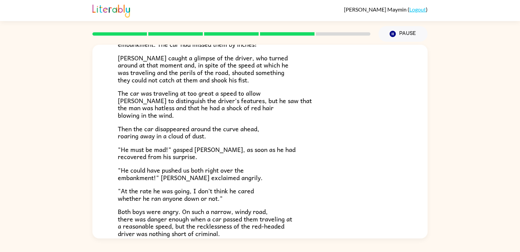
click at [248, 109] on span "The car was traveling at too great a speed to allow Frank to distinguish the dr…" at bounding box center [215, 104] width 194 height 32
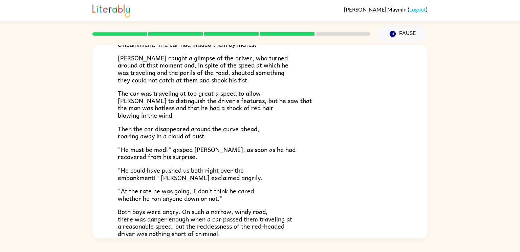
click at [248, 109] on span "The car was traveling at too great a speed to allow Frank to distinguish the dr…" at bounding box center [215, 104] width 194 height 32
click at [158, 148] on span ""He must be mad!" gasped Joe, as soon as he had recovered from his surprise." at bounding box center [207, 152] width 178 height 17
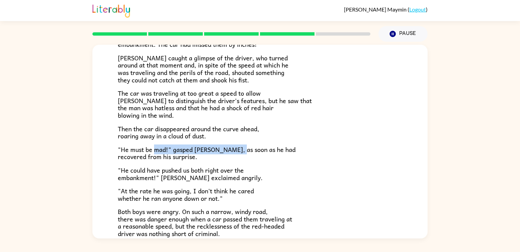
drag, startPoint x: 158, startPoint y: 148, endPoint x: 235, endPoint y: 149, distance: 77.3
click at [235, 149] on span ""He must be mad!" gasped Joe, as soon as he had recovered from his surprise." at bounding box center [207, 152] width 178 height 17
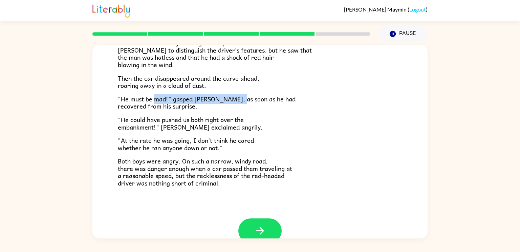
scroll to position [188, 0]
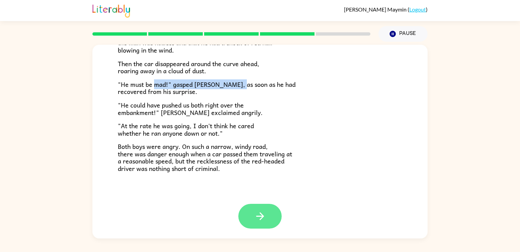
click at [256, 209] on button "button" at bounding box center [259, 216] width 43 height 25
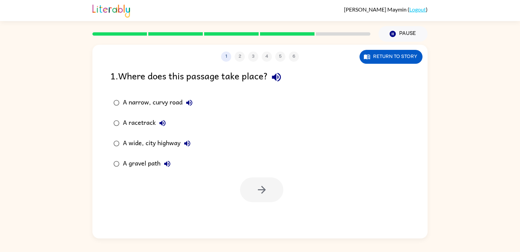
scroll to position [0, 0]
click at [151, 100] on div "A narrow, curvy road" at bounding box center [159, 103] width 73 height 14
click at [153, 166] on div "A gravel path" at bounding box center [148, 164] width 51 height 14
click at [161, 102] on div "A narrow, curvy road" at bounding box center [159, 103] width 73 height 14
click at [246, 184] on button "button" at bounding box center [261, 189] width 43 height 25
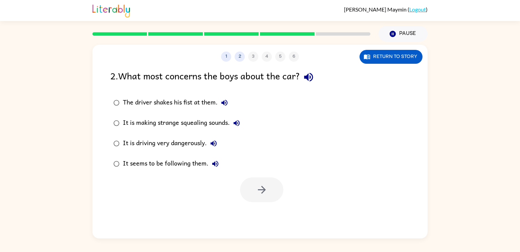
click at [191, 141] on div "It is driving very dangerously." at bounding box center [172, 144] width 98 height 14
click at [251, 191] on button "button" at bounding box center [261, 189] width 43 height 25
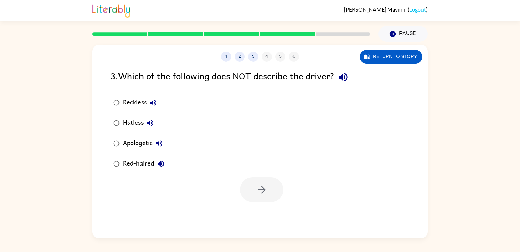
click at [148, 142] on div "Apologetic" at bounding box center [144, 144] width 43 height 14
click at [263, 191] on icon "button" at bounding box center [262, 190] width 8 height 8
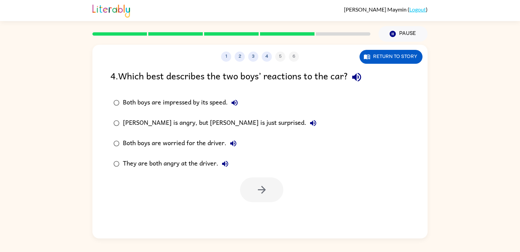
click at [263, 191] on div at bounding box center [261, 189] width 43 height 25
click at [204, 121] on div "Frank is angry, but Joe is just surprised." at bounding box center [221, 123] width 197 height 14
click at [207, 142] on div "Both boys are worried for the driver." at bounding box center [181, 144] width 117 height 14
click at [211, 162] on div "They are both angry at the driver." at bounding box center [177, 164] width 109 height 14
click at [253, 192] on button "button" at bounding box center [261, 189] width 43 height 25
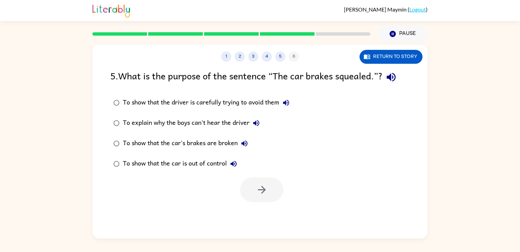
click at [224, 164] on div "To show that the car is out of control" at bounding box center [182, 164] width 118 height 14
click at [245, 185] on button "button" at bounding box center [261, 189] width 43 height 25
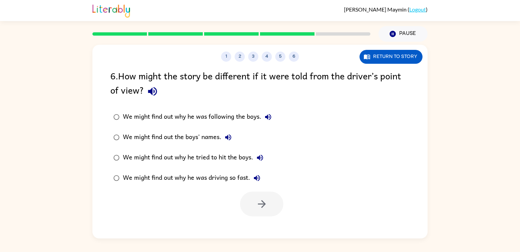
click at [217, 178] on div "We might find out why he was driving so fast." at bounding box center [193, 178] width 141 height 14
click at [264, 211] on button "button" at bounding box center [261, 203] width 43 height 25
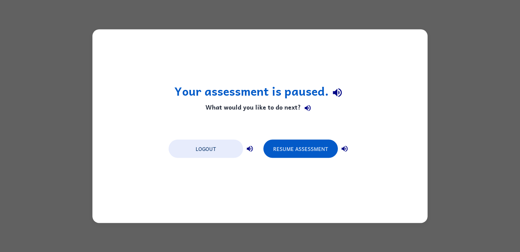
click at [296, 121] on div "Your assessment is paused. What would you like to do next? Logout Resume Assess…" at bounding box center [259, 125] width 335 height 193
click at [298, 148] on button "Resume Assessment" at bounding box center [301, 148] width 75 height 18
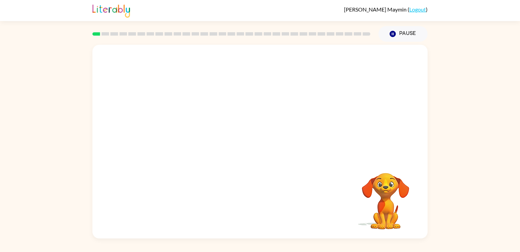
click at [186, 129] on video "Your browser must support playing .mp4 files to use Literably. Please try using…" at bounding box center [259, 102] width 335 height 114
click at [186, 128] on video "Your browser must support playing .mp4 files to use Literably. Please try using…" at bounding box center [259, 102] width 335 height 114
click at [179, 128] on video "Your browser must support playing .mp4 files to use Literably. Please try using…" at bounding box center [259, 102] width 335 height 114
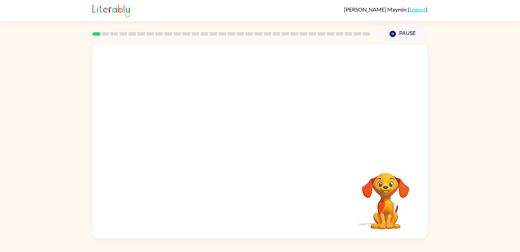
click at [179, 128] on video "Your browser must support playing .mp4 files to use Literably. Please try using…" at bounding box center [259, 102] width 335 height 114
click at [179, 137] on video "Your browser must support playing .mp4 files to use Literably. Please try using…" at bounding box center [259, 102] width 335 height 114
click at [185, 126] on video "Your browser must support playing .mp4 files to use Literably. Please try using…" at bounding box center [259, 102] width 335 height 114
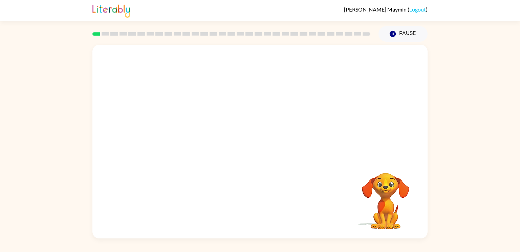
click at [185, 126] on video "Your browser must support playing .mp4 files to use Literably. Please try using…" at bounding box center [259, 102] width 335 height 114
click at [185, 125] on video "Your browser must support playing .mp4 files to use Literably. Please try using…" at bounding box center [259, 102] width 335 height 114
click at [184, 125] on video "Your browser must support playing .mp4 files to use Literably. Please try using…" at bounding box center [259, 102] width 335 height 114
click at [253, 141] on div at bounding box center [259, 144] width 43 height 25
click at [253, 142] on div at bounding box center [259, 144] width 43 height 25
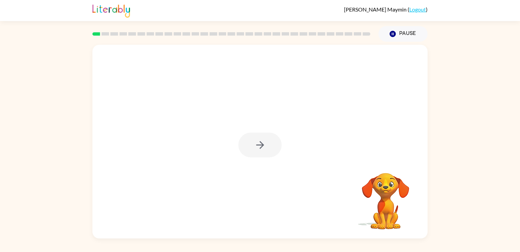
click at [253, 142] on div at bounding box center [259, 144] width 43 height 25
click at [253, 144] on button "button" at bounding box center [259, 144] width 43 height 25
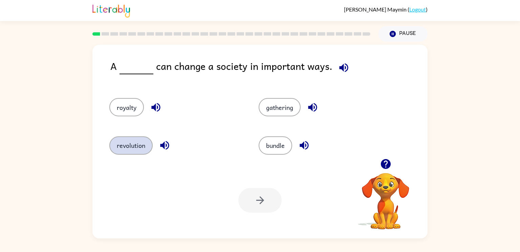
click at [132, 148] on button "revolution" at bounding box center [130, 145] width 43 height 18
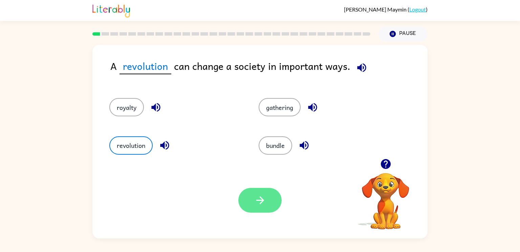
click at [263, 199] on icon "button" at bounding box center [260, 200] width 12 height 12
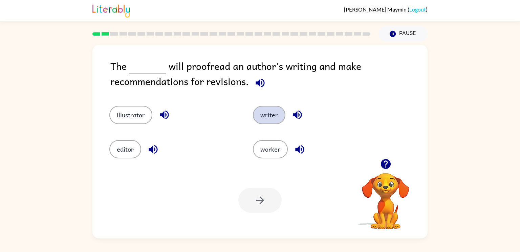
click at [266, 115] on button "writer" at bounding box center [269, 115] width 33 height 18
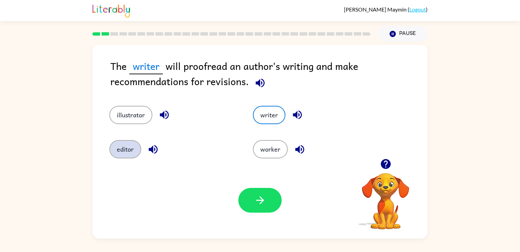
click at [117, 148] on button "editor" at bounding box center [125, 149] width 32 height 18
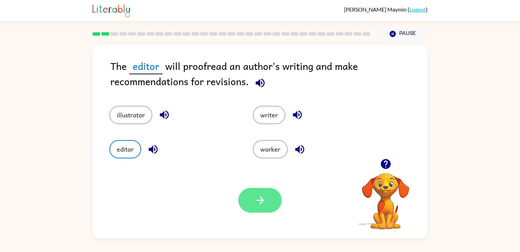
click at [271, 203] on button "button" at bounding box center [259, 200] width 43 height 25
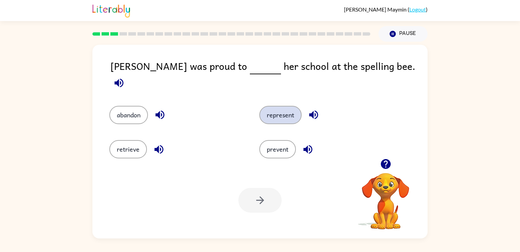
click at [275, 109] on button "represent" at bounding box center [280, 115] width 42 height 18
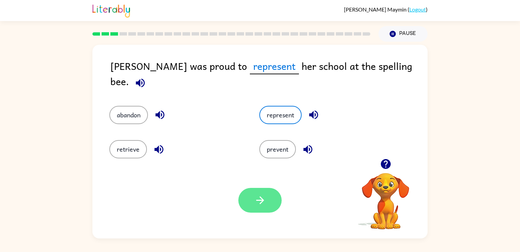
click at [259, 194] on icon "button" at bounding box center [260, 200] width 12 height 12
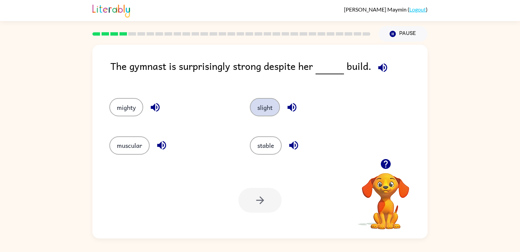
click at [269, 110] on button "slight" at bounding box center [265, 107] width 30 height 18
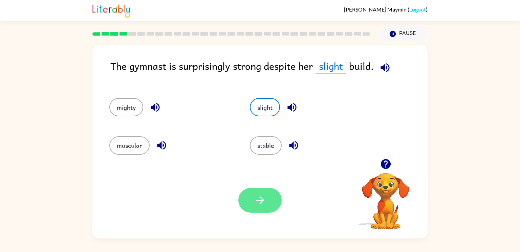
click at [258, 205] on icon "button" at bounding box center [260, 200] width 12 height 12
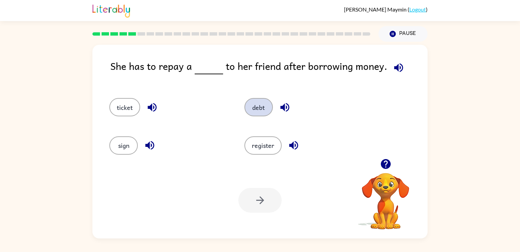
click at [257, 110] on button "debt" at bounding box center [259, 107] width 28 height 18
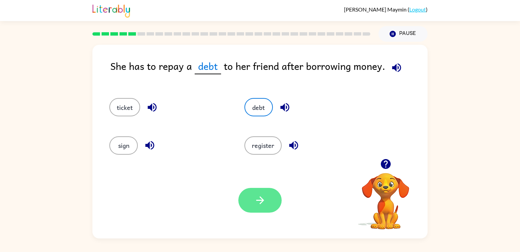
click at [261, 202] on icon "button" at bounding box center [260, 200] width 8 height 8
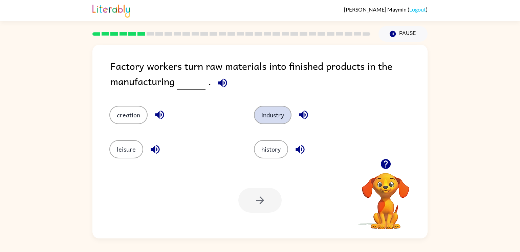
click at [275, 119] on button "industry" at bounding box center [273, 115] width 38 height 18
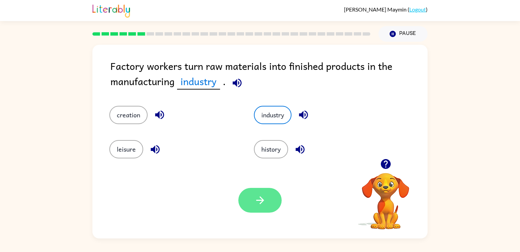
click at [260, 190] on button "button" at bounding box center [259, 200] width 43 height 25
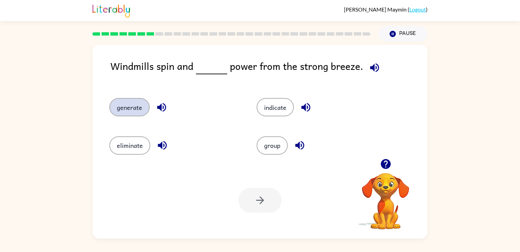
click at [134, 116] on button "generate" at bounding box center [129, 107] width 40 height 18
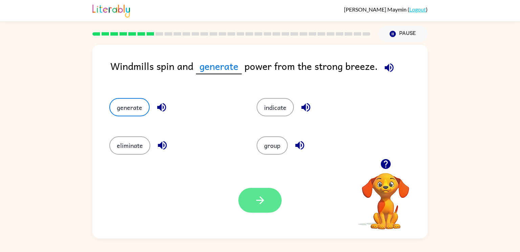
click at [274, 200] on button "button" at bounding box center [259, 200] width 43 height 25
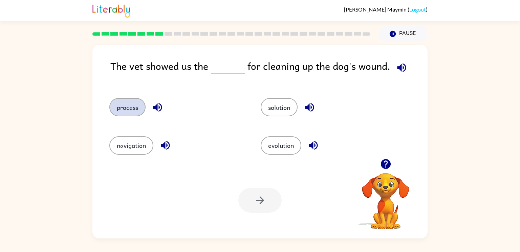
click at [123, 111] on button "process" at bounding box center [127, 107] width 36 height 18
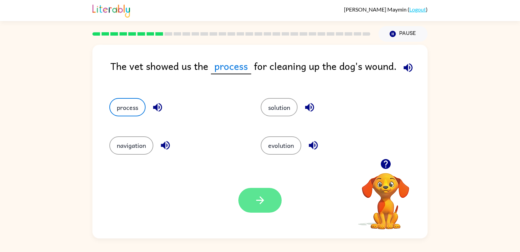
click at [273, 196] on button "button" at bounding box center [259, 200] width 43 height 25
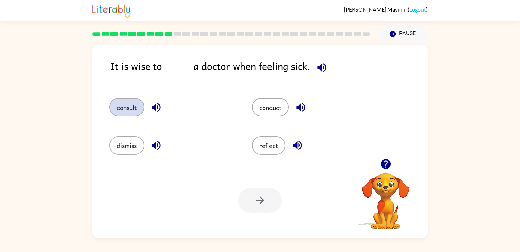
click at [123, 111] on button "consult" at bounding box center [126, 107] width 35 height 18
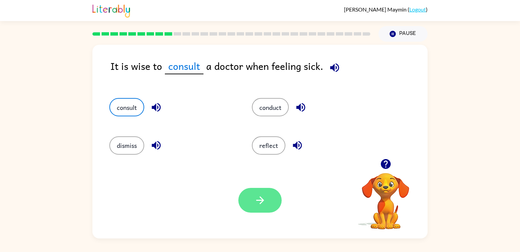
click at [268, 199] on button "button" at bounding box center [259, 200] width 43 height 25
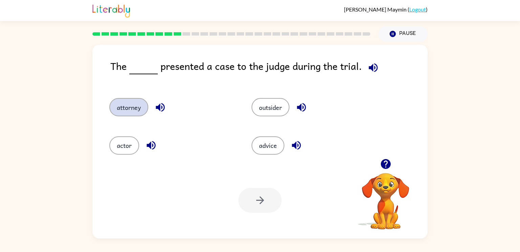
click at [137, 104] on button "attorney" at bounding box center [128, 107] width 39 height 18
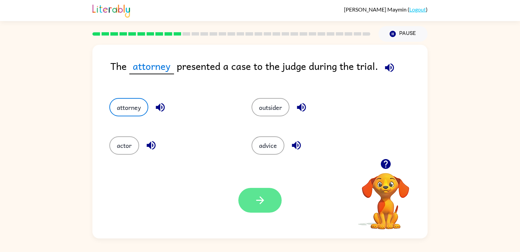
click at [243, 195] on button "button" at bounding box center [259, 200] width 43 height 25
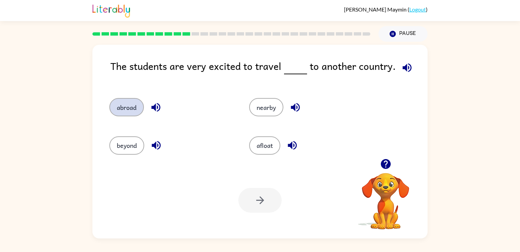
click at [130, 110] on button "abroad" at bounding box center [126, 107] width 35 height 18
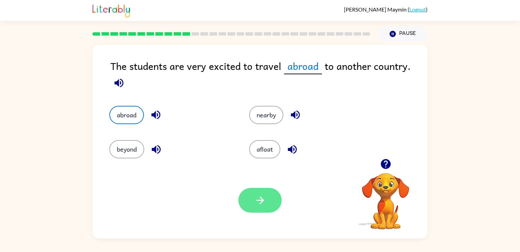
click at [263, 196] on icon "button" at bounding box center [260, 200] width 12 height 12
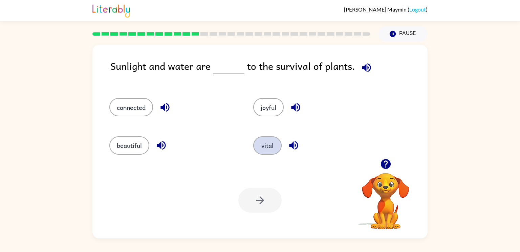
click at [275, 147] on button "vital" at bounding box center [267, 145] width 28 height 18
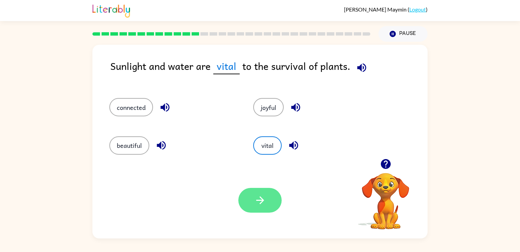
click at [256, 198] on icon "button" at bounding box center [260, 200] width 12 height 12
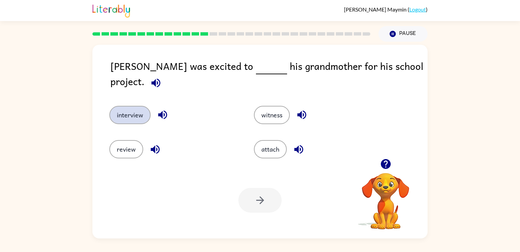
click at [141, 115] on button "interview" at bounding box center [129, 115] width 41 height 18
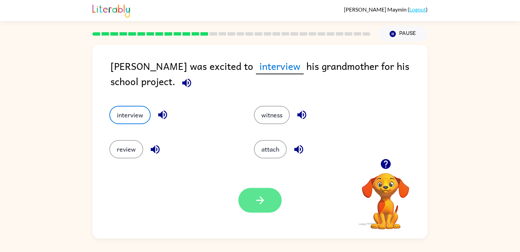
click at [270, 191] on button "button" at bounding box center [259, 200] width 43 height 25
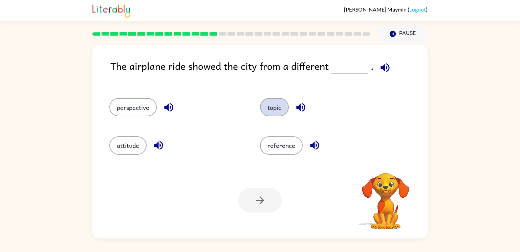
click at [268, 104] on button "topic" at bounding box center [274, 107] width 29 height 18
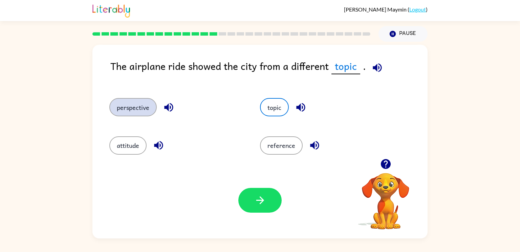
click at [116, 111] on button "perspective" at bounding box center [132, 107] width 47 height 18
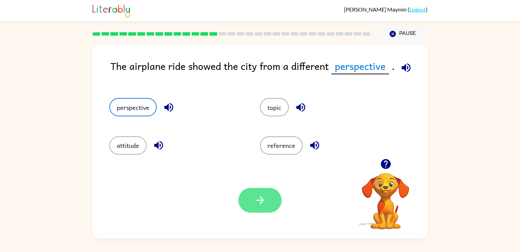
click at [260, 197] on icon "button" at bounding box center [260, 200] width 8 height 8
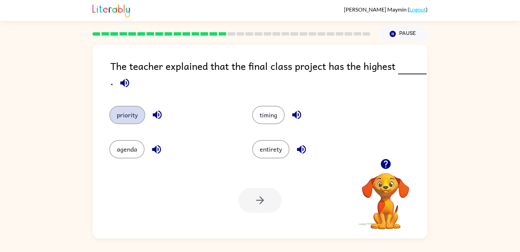
click at [124, 111] on button "priority" at bounding box center [127, 115] width 36 height 18
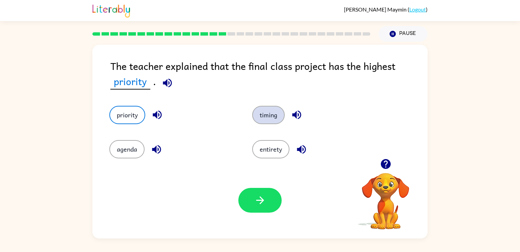
click at [271, 116] on button "timing" at bounding box center [268, 115] width 33 height 18
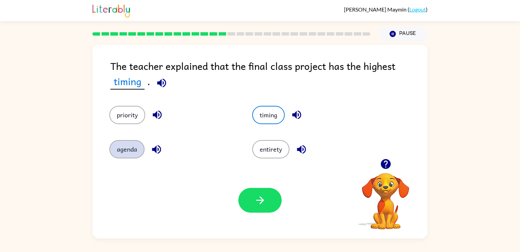
click at [130, 146] on button "agenda" at bounding box center [126, 149] width 35 height 18
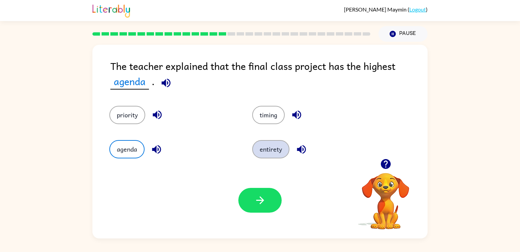
click at [261, 142] on button "entirety" at bounding box center [270, 149] width 37 height 18
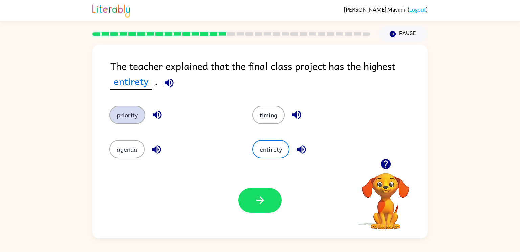
click at [128, 114] on button "priority" at bounding box center [127, 115] width 36 height 18
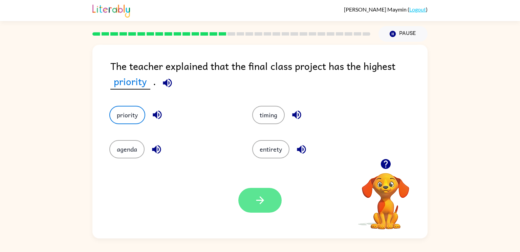
click at [265, 196] on icon "button" at bounding box center [260, 200] width 12 height 12
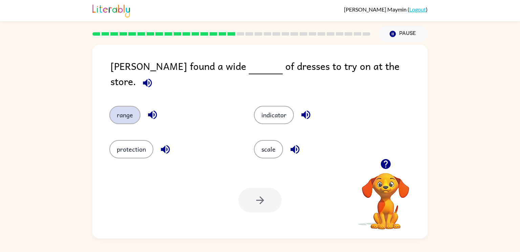
click at [128, 106] on button "range" at bounding box center [124, 115] width 31 height 18
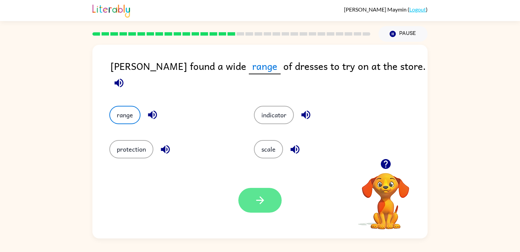
click at [253, 194] on button "button" at bounding box center [259, 200] width 43 height 25
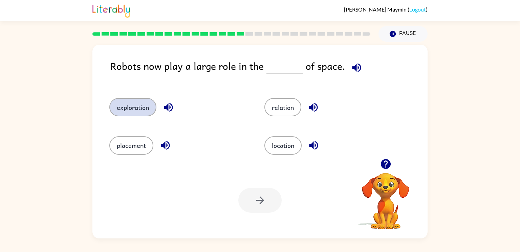
click at [122, 112] on button "exploration" at bounding box center [132, 107] width 47 height 18
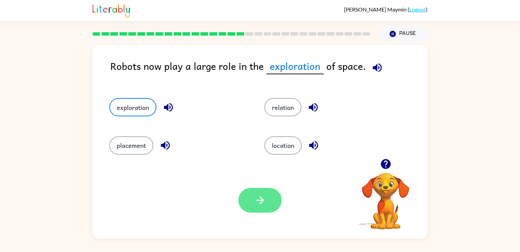
click at [256, 210] on button "button" at bounding box center [259, 200] width 43 height 25
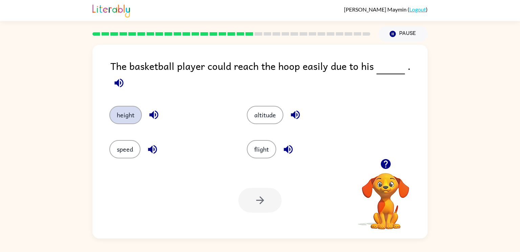
click at [116, 109] on button "height" at bounding box center [125, 115] width 33 height 18
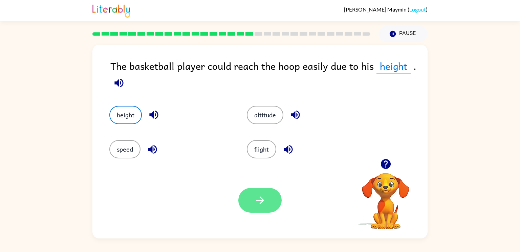
click at [256, 205] on icon "button" at bounding box center [260, 200] width 12 height 12
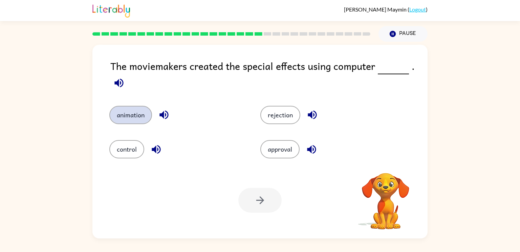
click at [133, 110] on button "animation" at bounding box center [130, 115] width 43 height 18
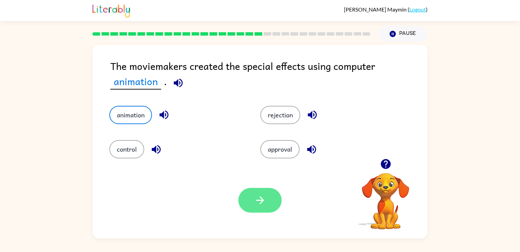
click at [262, 188] on button "button" at bounding box center [259, 200] width 43 height 25
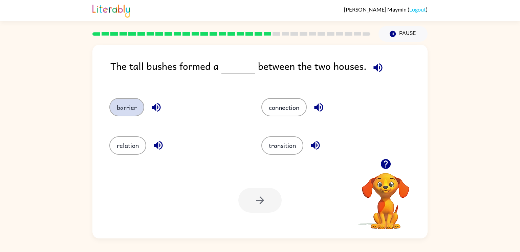
click at [125, 109] on button "barrier" at bounding box center [126, 107] width 35 height 18
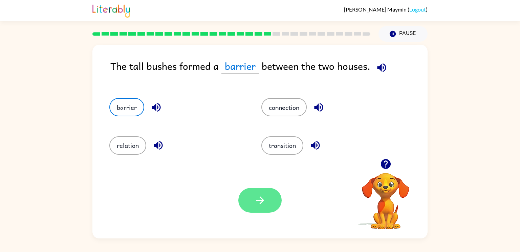
click at [268, 203] on button "button" at bounding box center [259, 200] width 43 height 25
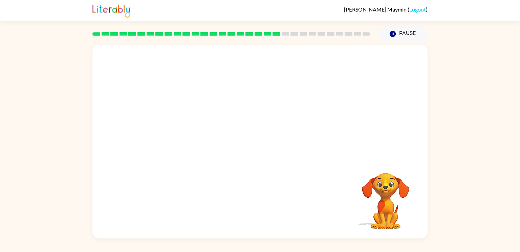
click at [342, 194] on div "Your browser must support playing .mp4 files to use Literably. Please try using…" at bounding box center [259, 141] width 335 height 193
click at [274, 142] on button "button" at bounding box center [259, 144] width 43 height 25
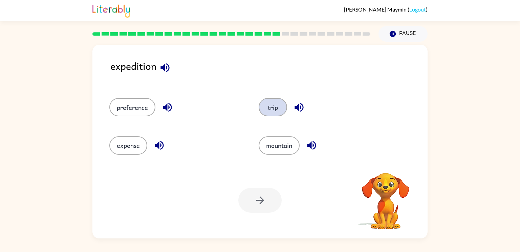
click at [271, 108] on button "trip" at bounding box center [273, 107] width 28 height 18
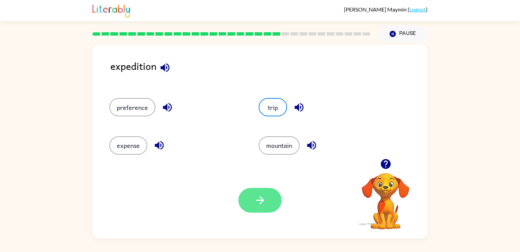
click at [257, 195] on icon "button" at bounding box center [260, 200] width 12 height 12
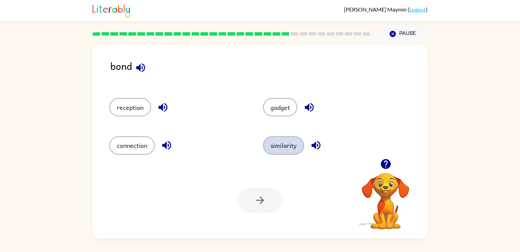
click at [278, 146] on button "similarity" at bounding box center [283, 145] width 41 height 18
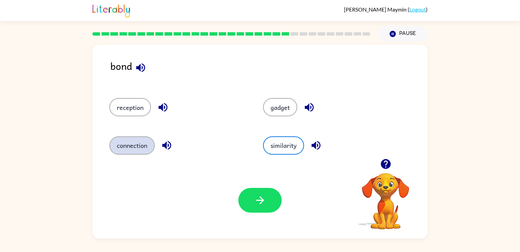
click at [140, 151] on button "connection" at bounding box center [131, 145] width 45 height 18
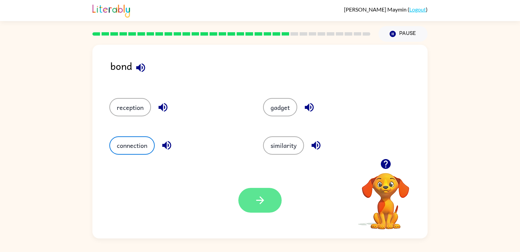
click at [258, 202] on icon "button" at bounding box center [260, 200] width 12 height 12
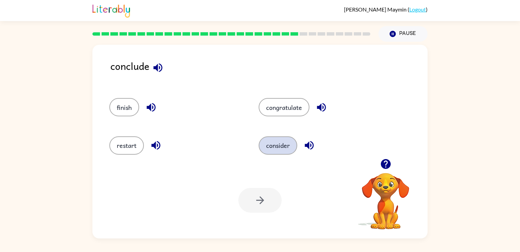
click at [270, 142] on button "consider" at bounding box center [278, 145] width 39 height 18
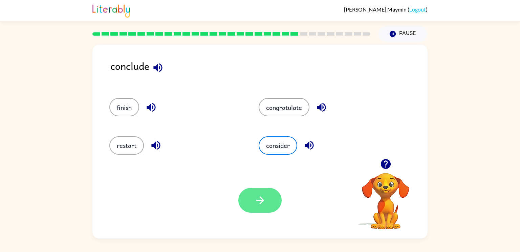
click at [262, 203] on icon "button" at bounding box center [260, 200] width 12 height 12
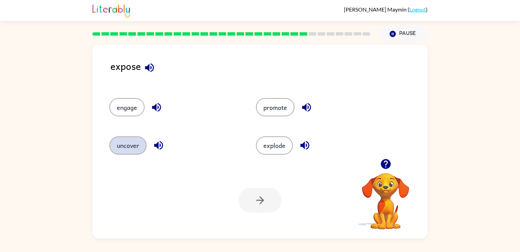
click at [130, 151] on button "uncover" at bounding box center [127, 145] width 37 height 18
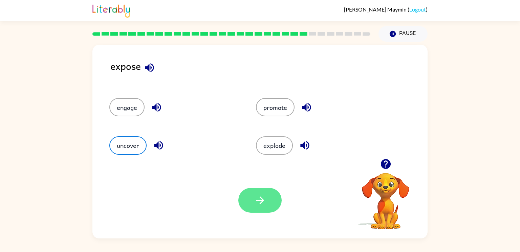
click at [262, 208] on button "button" at bounding box center [259, 200] width 43 height 25
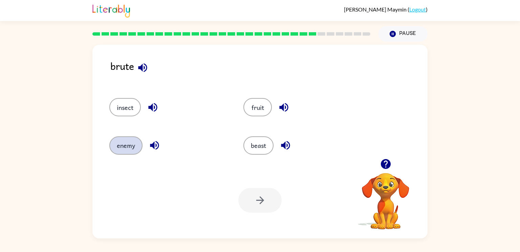
click at [133, 143] on button "enemy" at bounding box center [125, 145] width 33 height 18
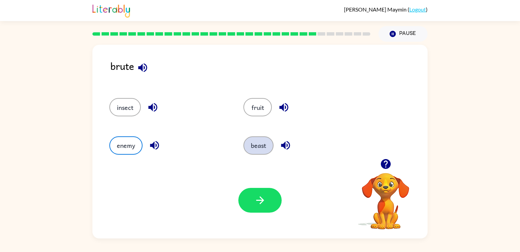
click at [252, 146] on button "beast" at bounding box center [259, 145] width 30 height 18
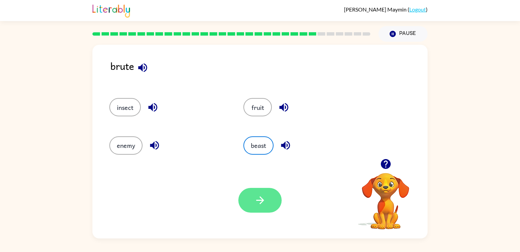
click at [262, 203] on icon "button" at bounding box center [260, 200] width 12 height 12
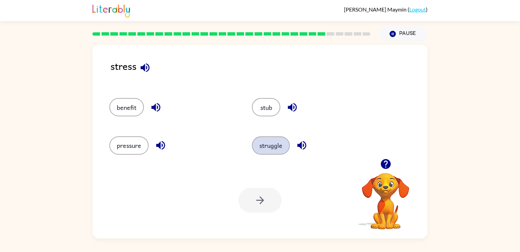
click at [256, 146] on button "struggle" at bounding box center [271, 145] width 38 height 18
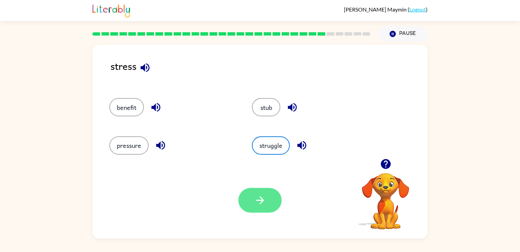
click at [255, 193] on button "button" at bounding box center [259, 200] width 43 height 25
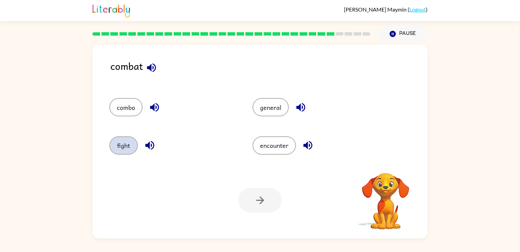
click at [122, 144] on button "fight" at bounding box center [123, 145] width 28 height 18
click at [251, 208] on button "button" at bounding box center [259, 200] width 43 height 25
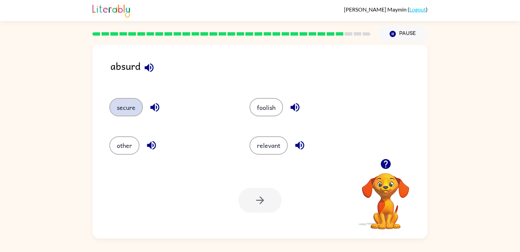
click at [129, 114] on button "secure" at bounding box center [126, 107] width 34 height 18
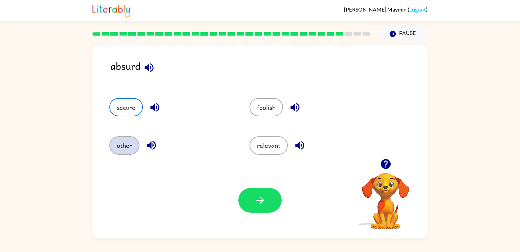
click at [124, 141] on button "other" at bounding box center [124, 145] width 30 height 18
click at [118, 112] on button "secure" at bounding box center [126, 107] width 34 height 18
click at [255, 204] on icon "button" at bounding box center [260, 200] width 12 height 12
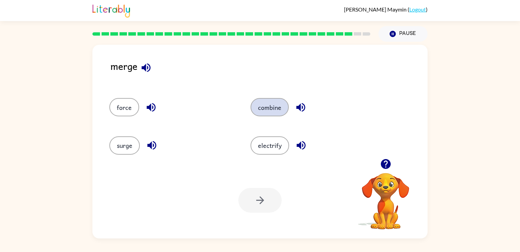
click at [253, 106] on button "combine" at bounding box center [270, 107] width 38 height 18
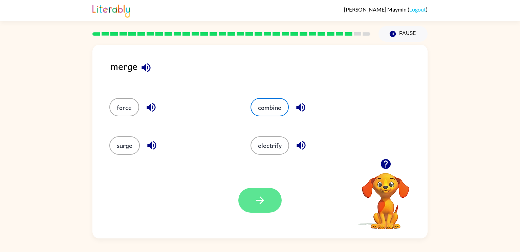
click at [257, 194] on button "button" at bounding box center [259, 200] width 43 height 25
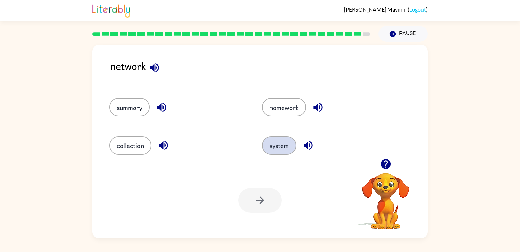
click at [268, 153] on button "system" at bounding box center [279, 145] width 34 height 18
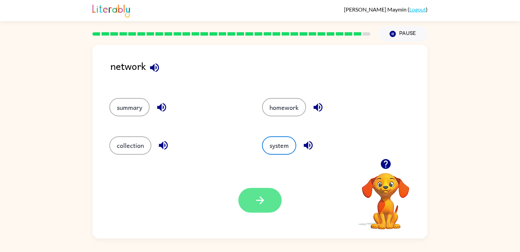
click at [258, 200] on icon "button" at bounding box center [260, 200] width 8 height 8
